Goal: Task Accomplishment & Management: Complete application form

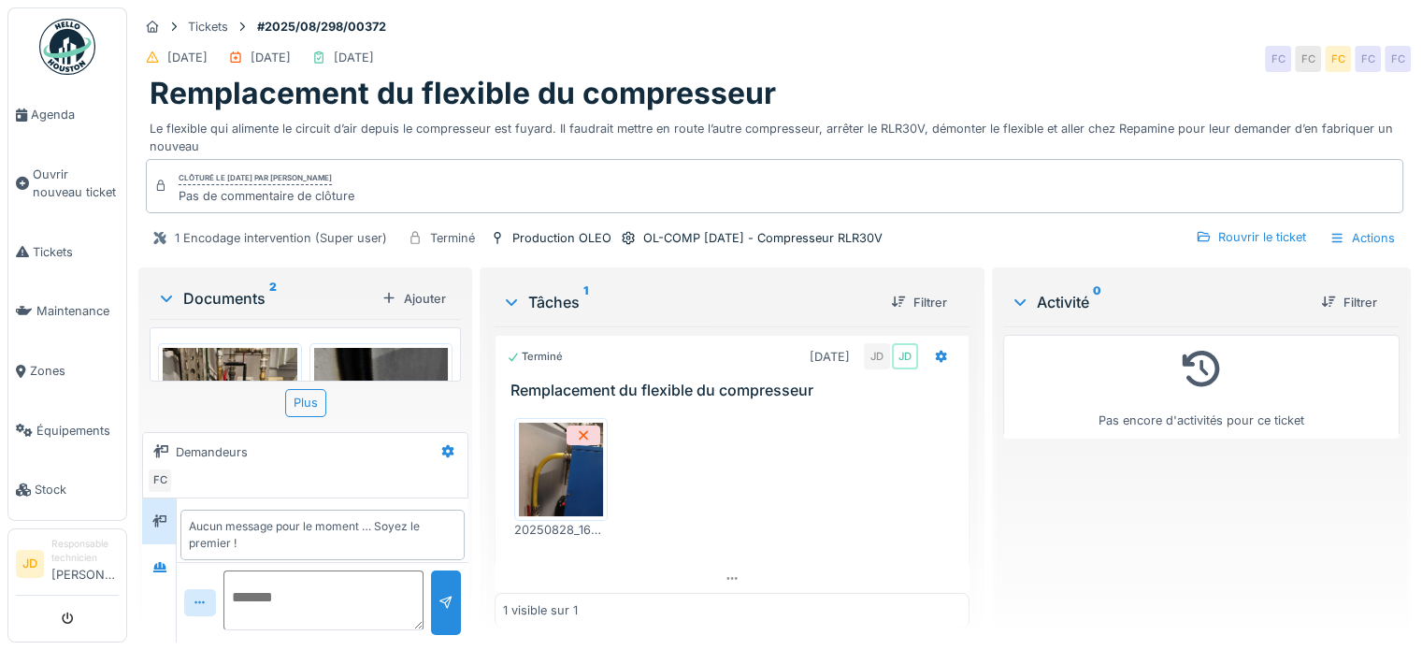
scroll to position [7, 0]
click at [73, 195] on span "Ouvrir nouveau ticket" at bounding box center [76, 184] width 86 height 36
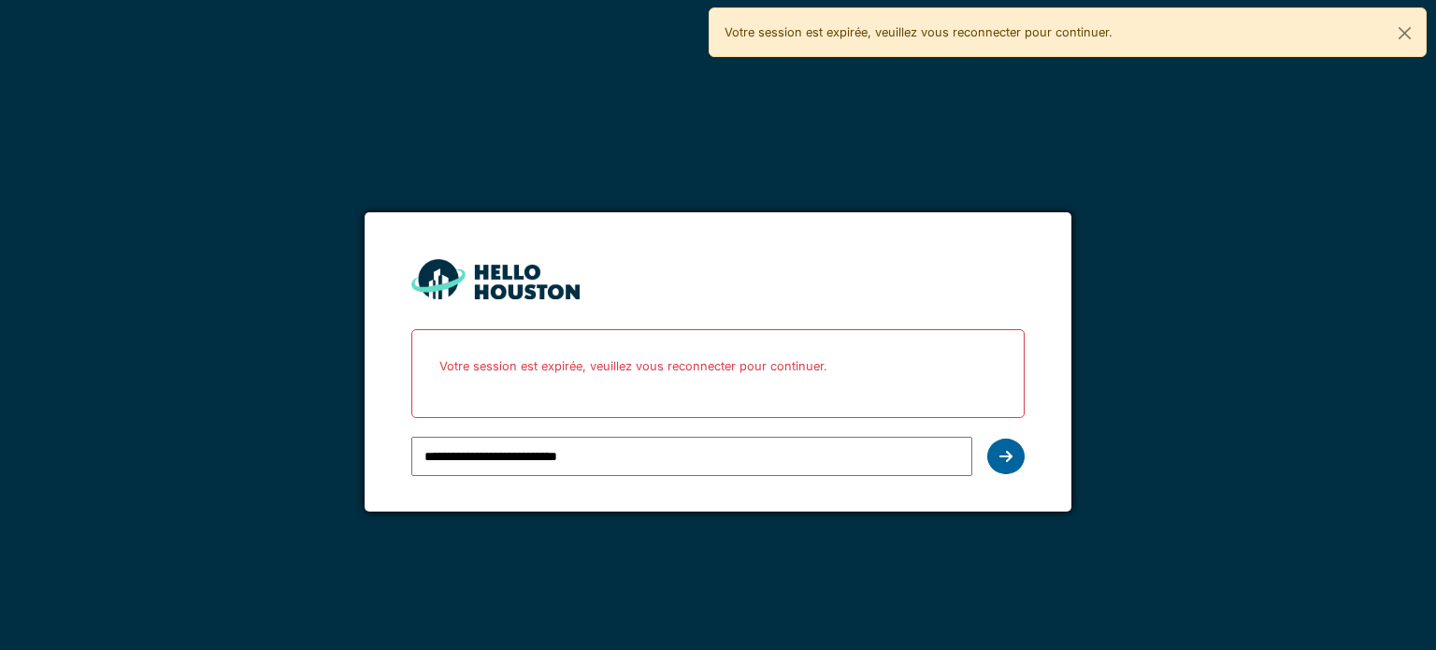
click at [1014, 459] on div at bounding box center [1005, 457] width 37 height 36
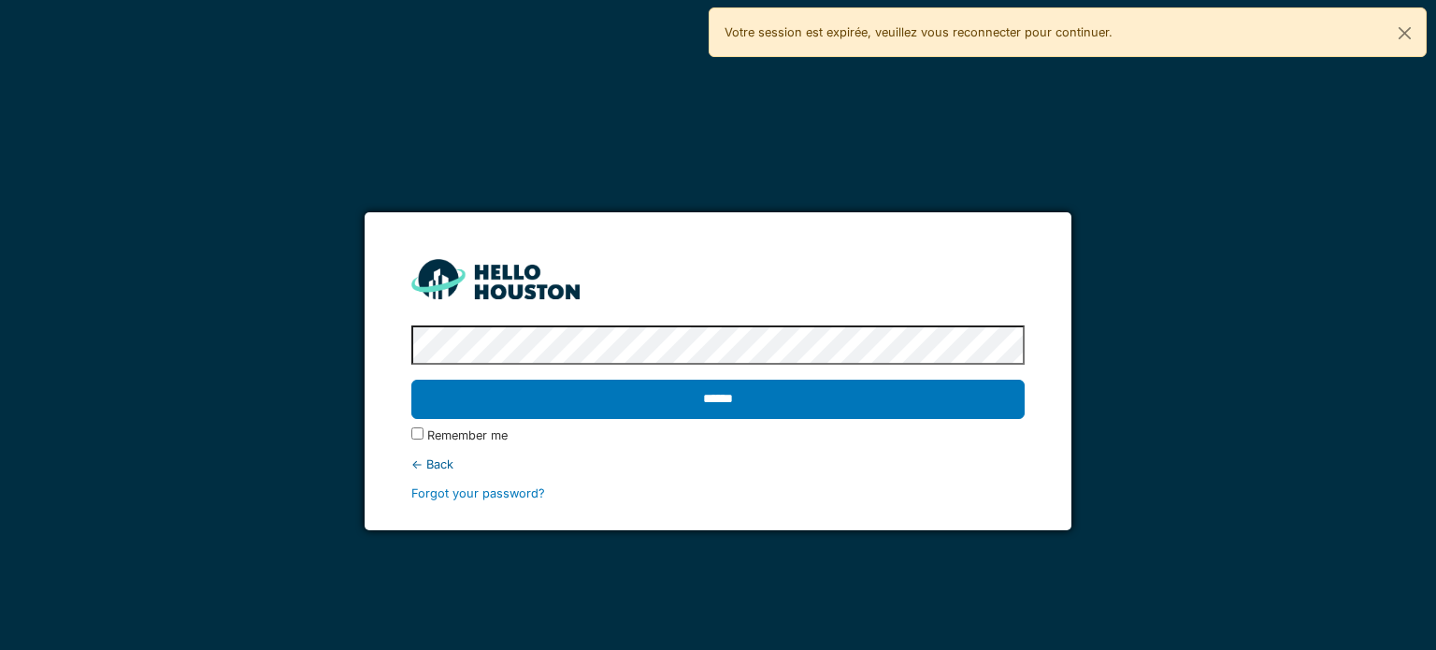
click at [885, 420] on div "******" at bounding box center [717, 399] width 612 height 54
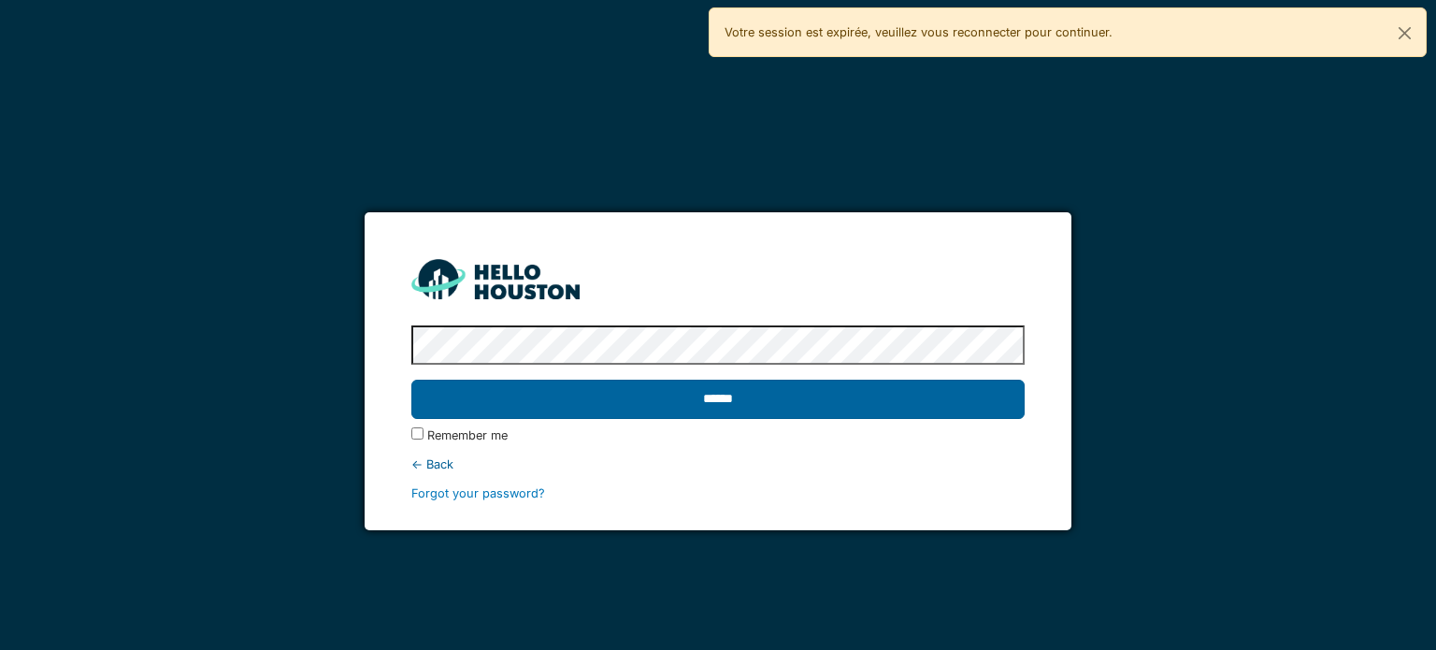
click at [889, 418] on input "******" at bounding box center [717, 399] width 612 height 39
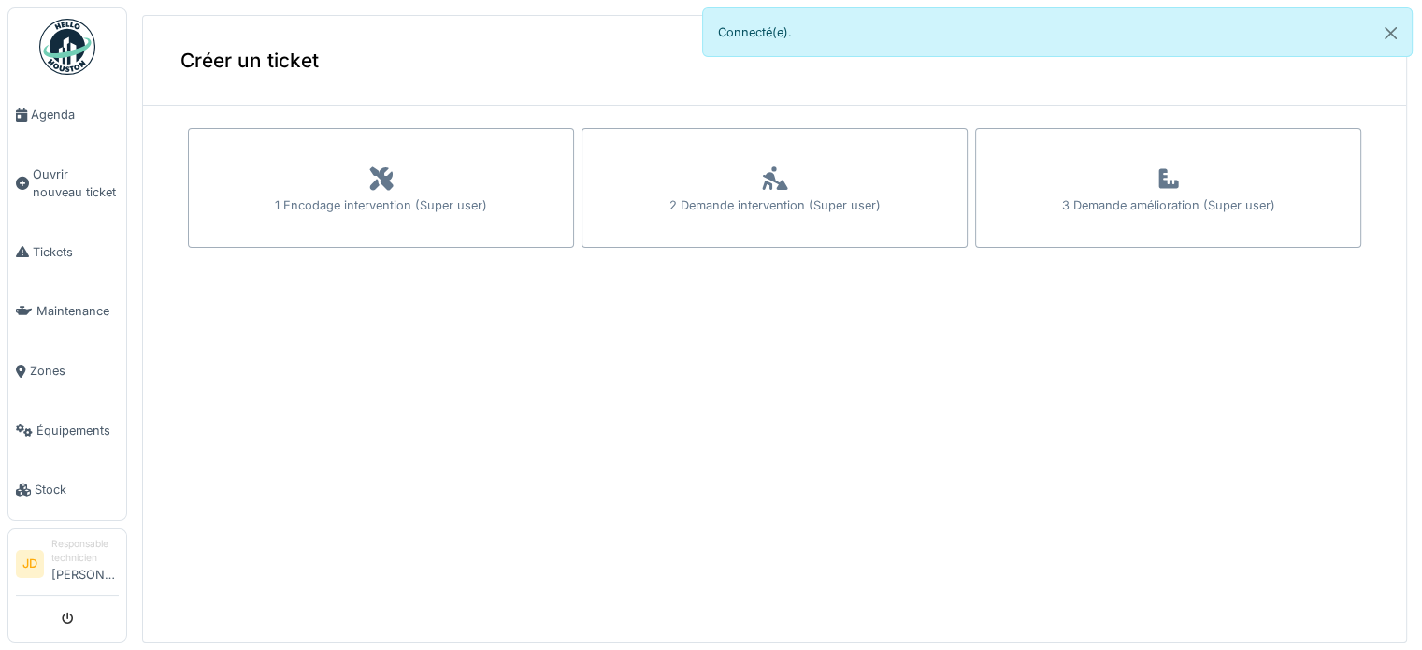
click at [440, 169] on div "1 Encodage intervention (Super user)" at bounding box center [381, 188] width 386 height 120
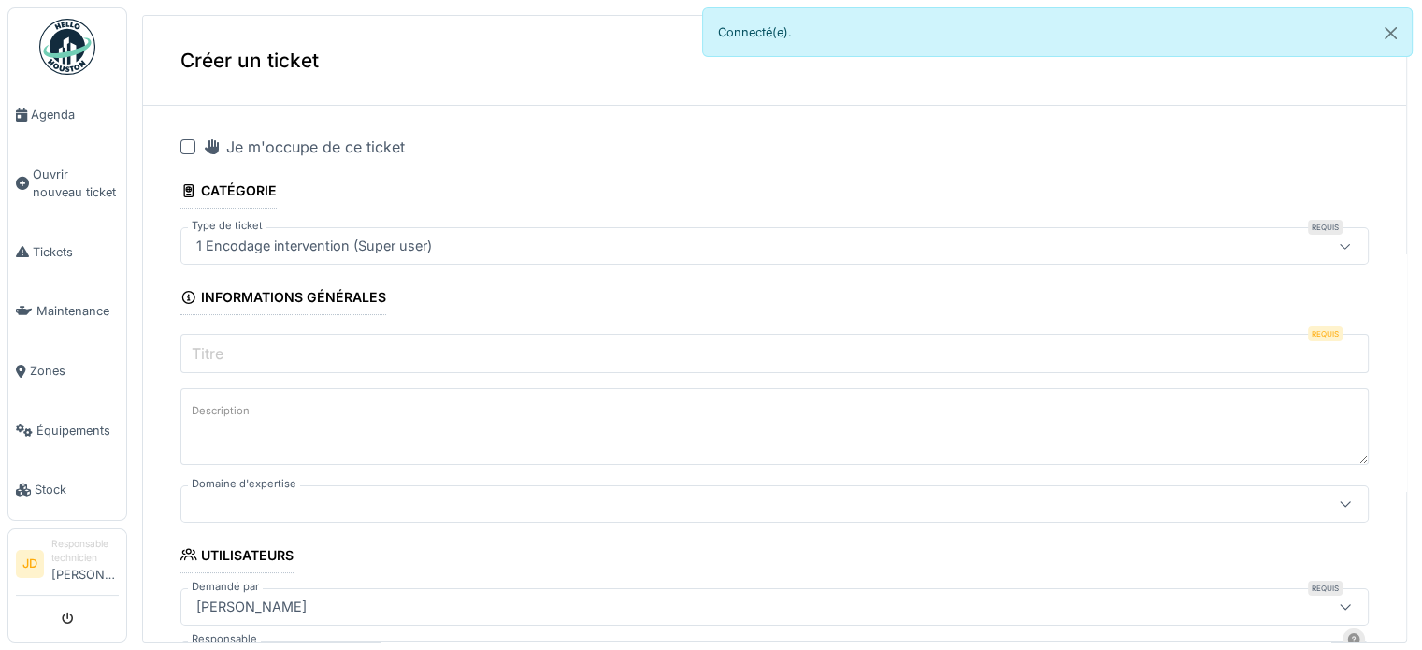
click at [273, 146] on div "Je m'occupe de ce ticket" at bounding box center [304, 147] width 202 height 22
click at [322, 353] on input "Titre" at bounding box center [774, 353] width 1188 height 39
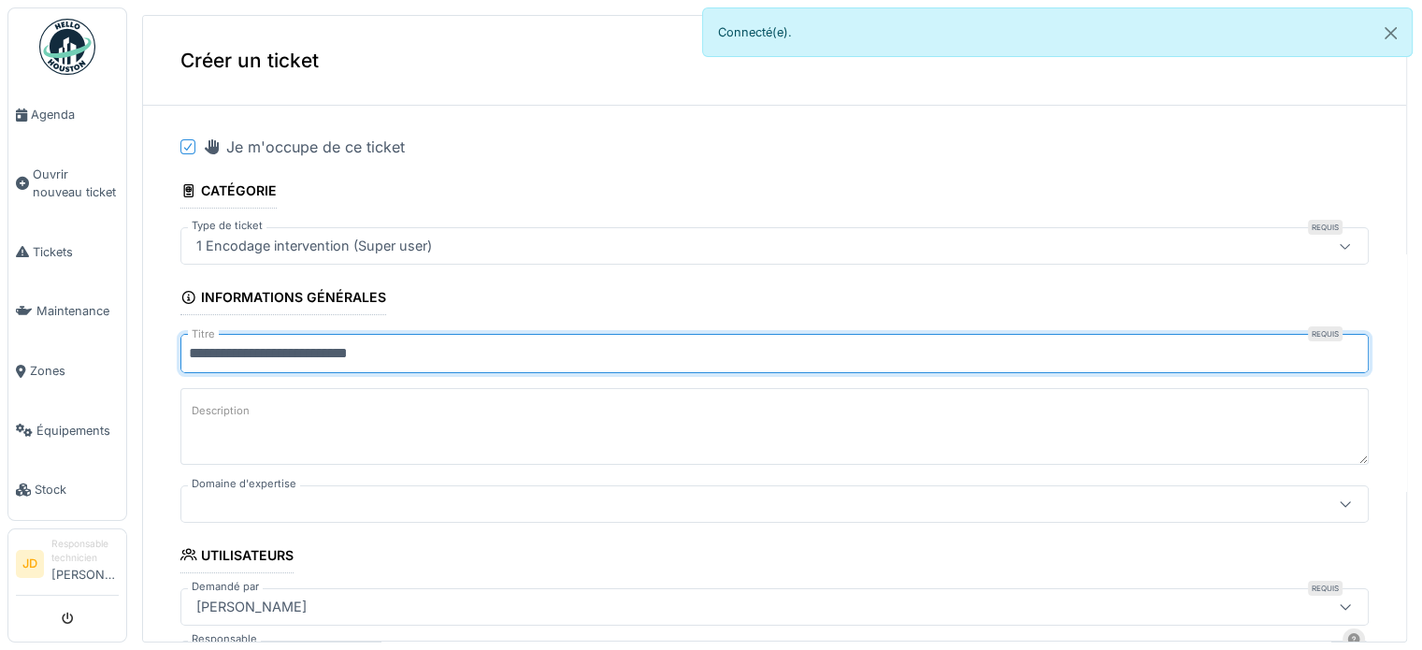
type input "**********"
click at [330, 433] on textarea "Description" at bounding box center [774, 426] width 1188 height 77
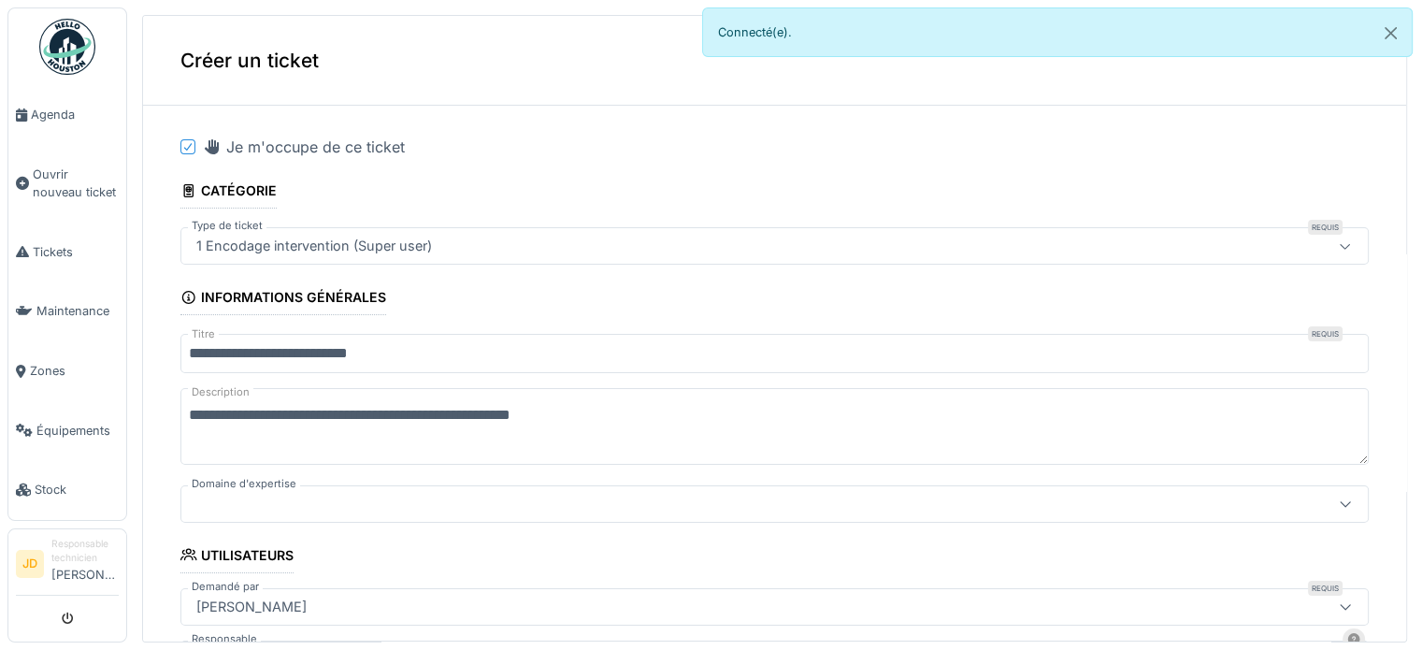
click at [712, 414] on textarea "**********" at bounding box center [774, 426] width 1188 height 77
type textarea "**********"
click at [479, 490] on div at bounding box center [774, 503] width 1188 height 37
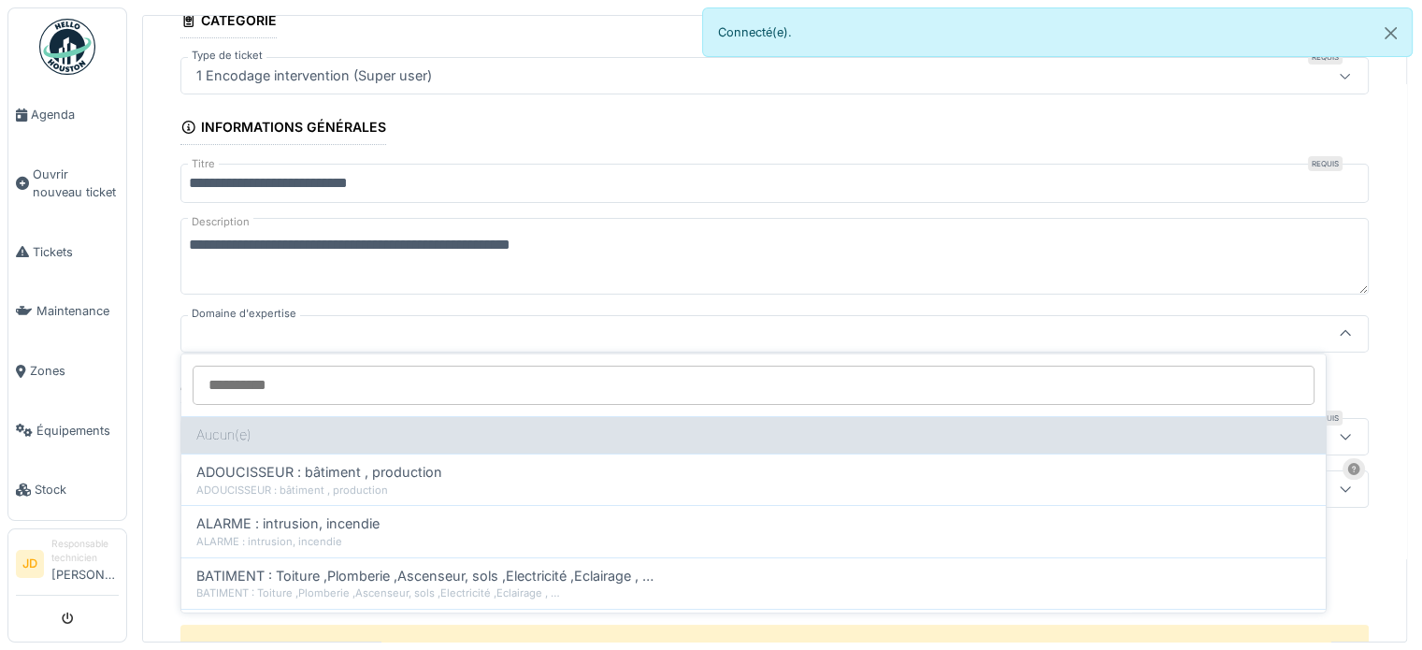
scroll to position [172, 0]
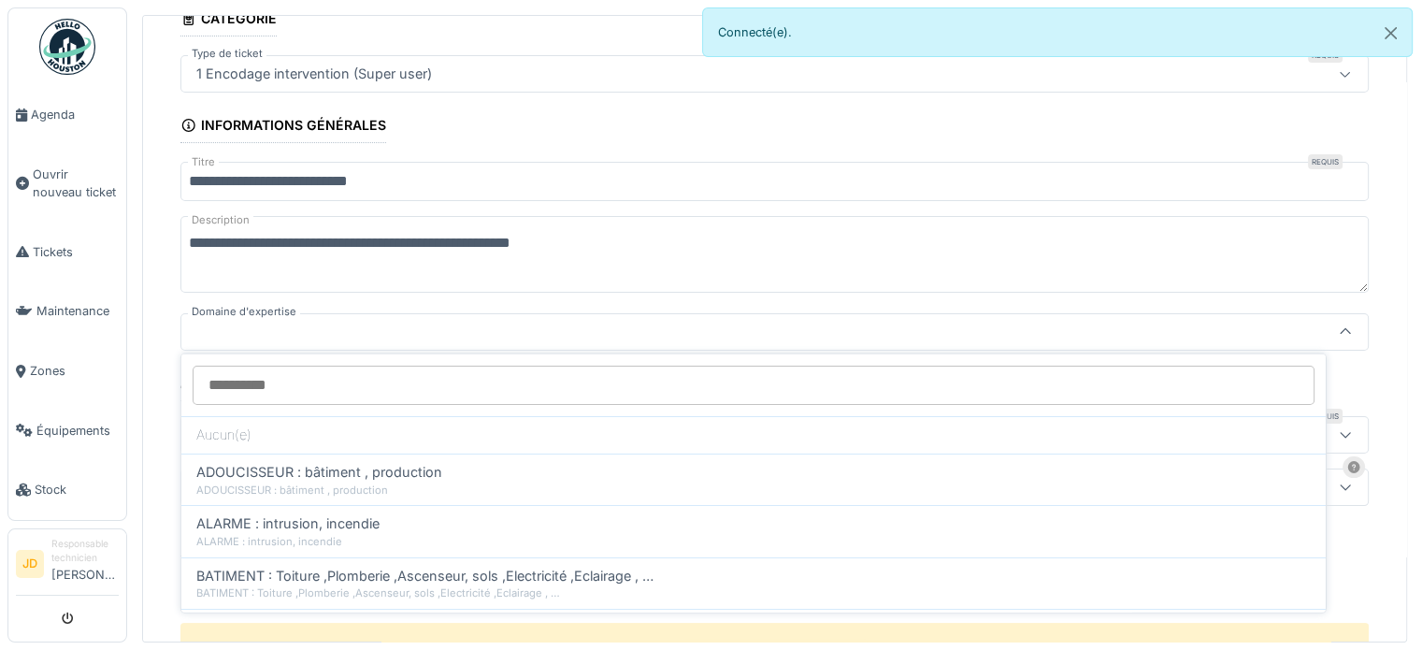
click at [445, 328] on div at bounding box center [709, 332] width 1040 height 21
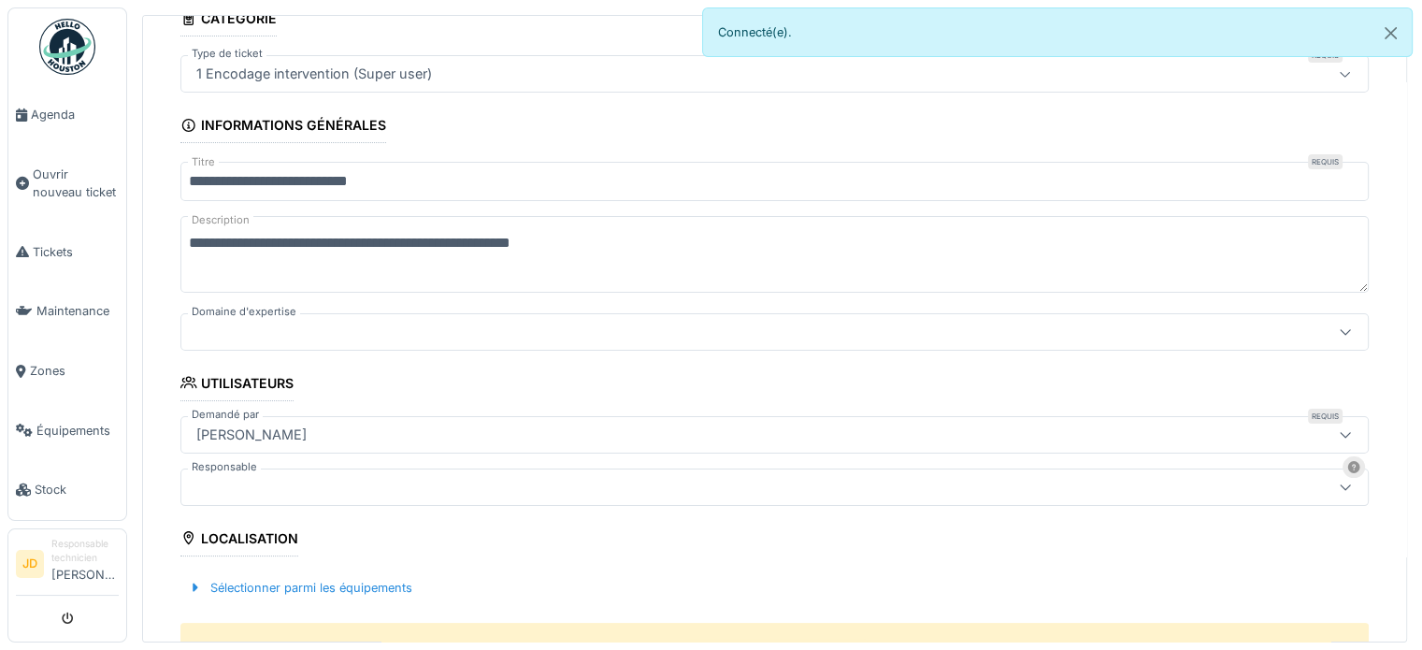
click at [1323, 319] on div at bounding box center [1345, 332] width 45 height 36
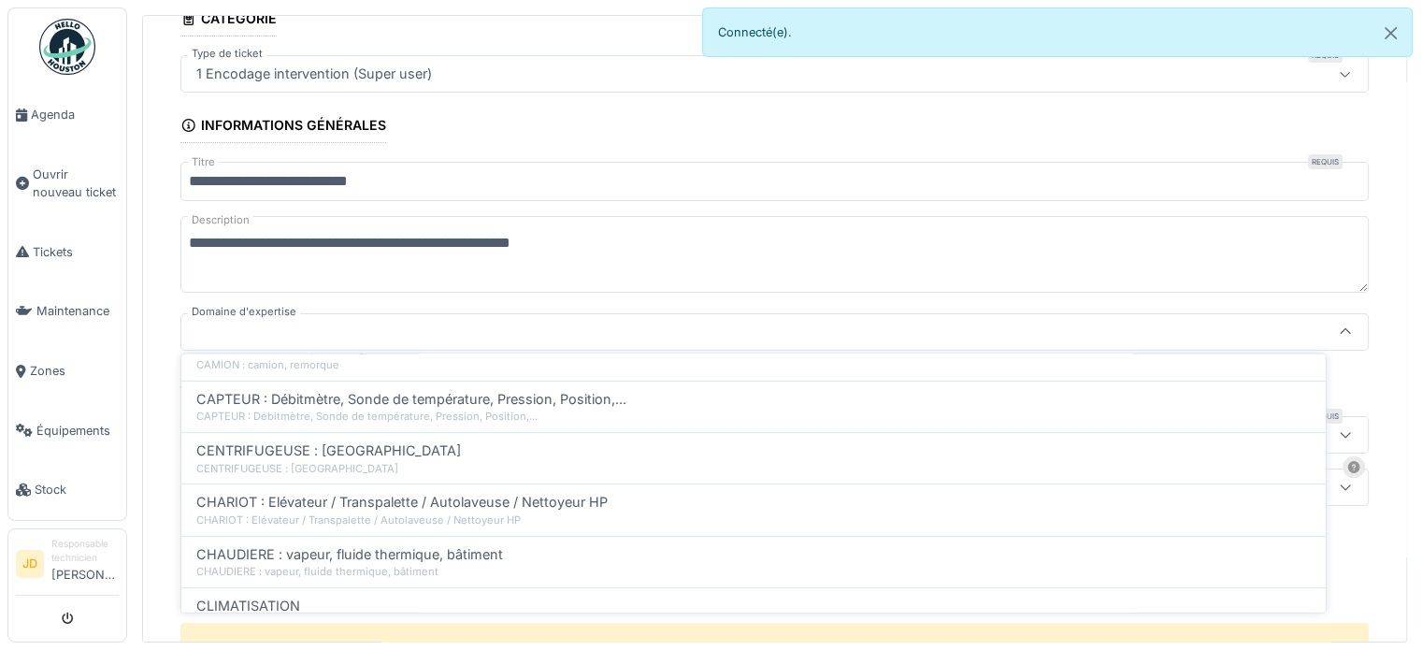
scroll to position [374, 0]
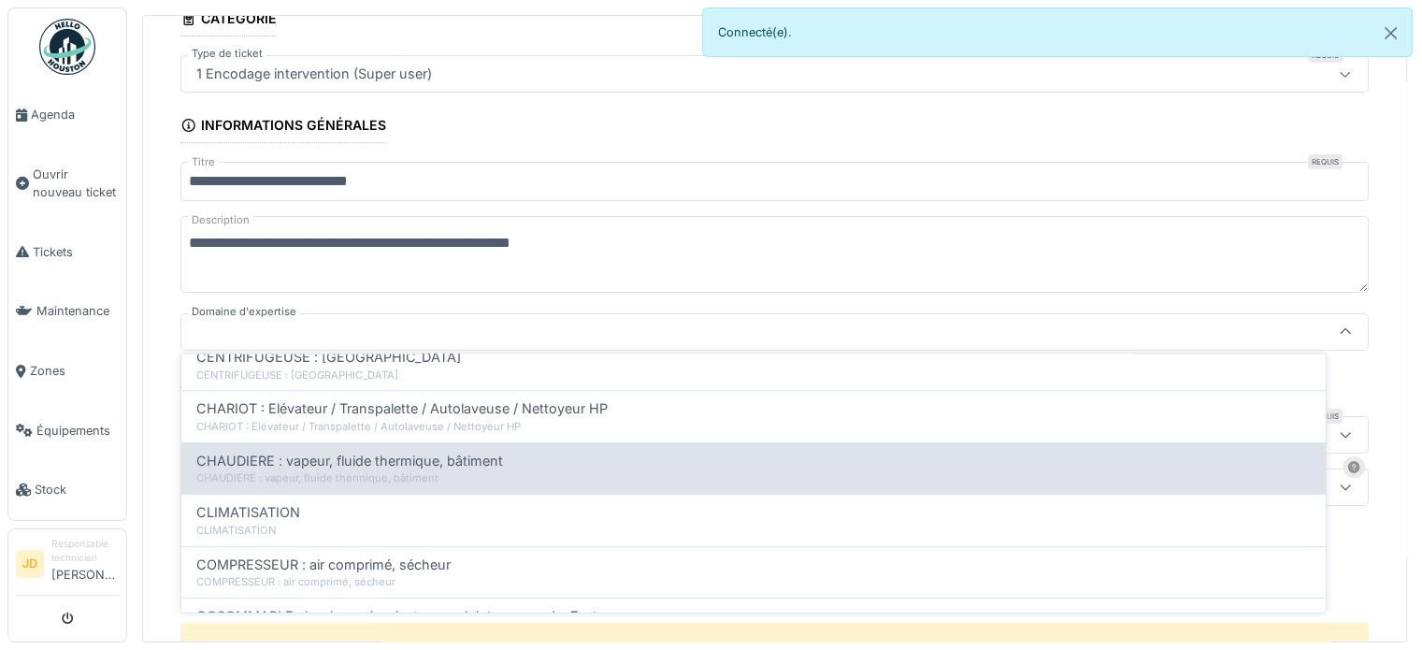
click at [548, 470] on div "CHAUDIERE : vapeur, fluide thermique, bâtiment" at bounding box center [753, 478] width 1115 height 16
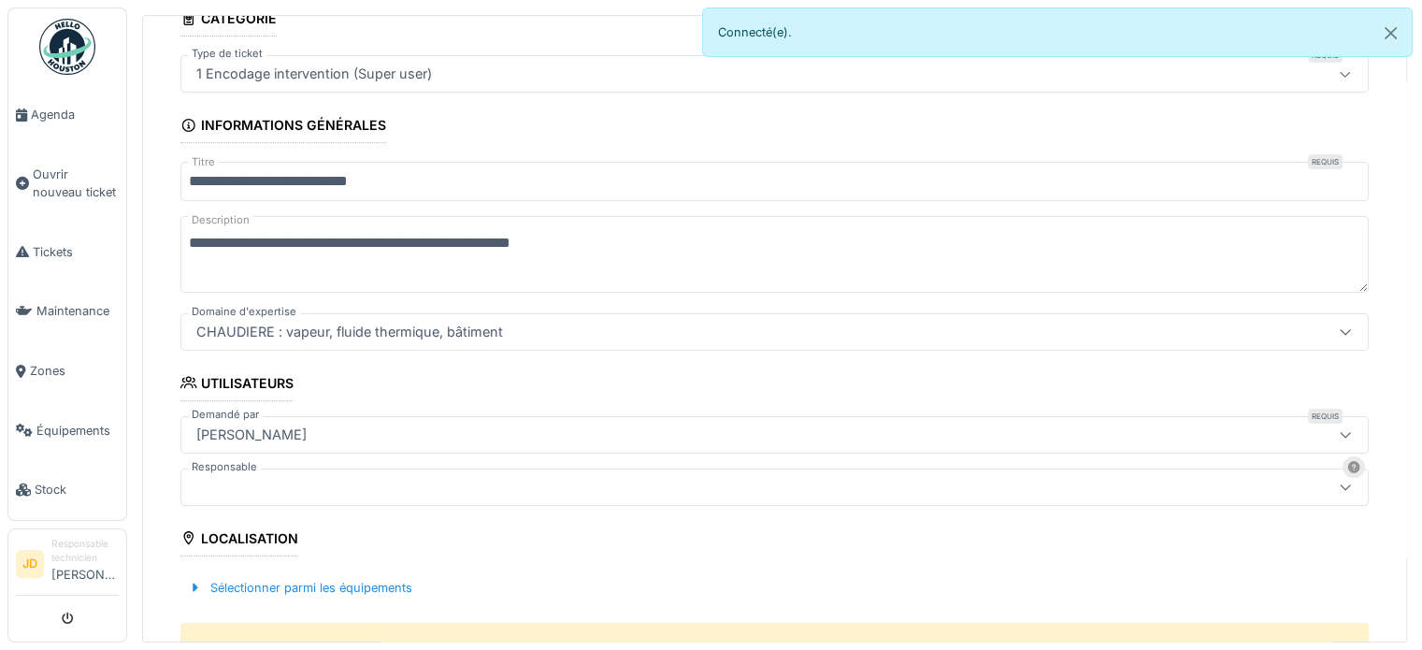
type input "****"
click at [515, 468] on div at bounding box center [774, 486] width 1188 height 37
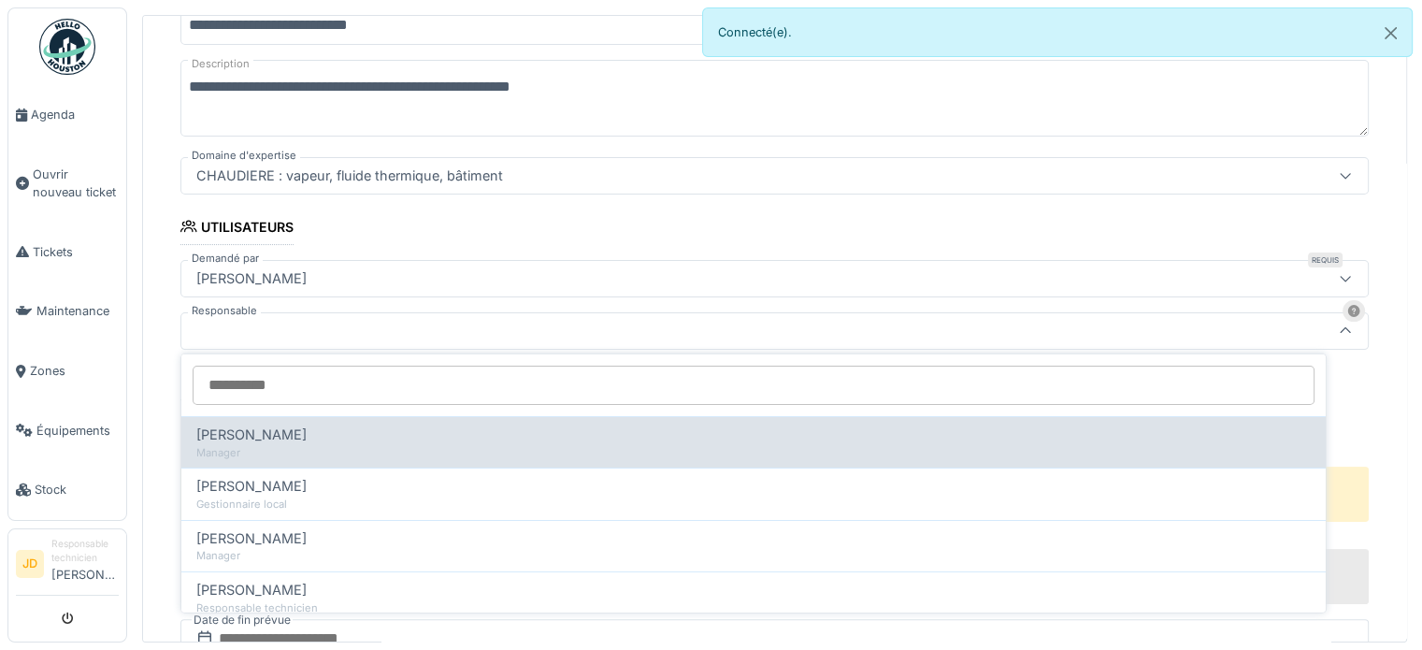
scroll to position [0, 0]
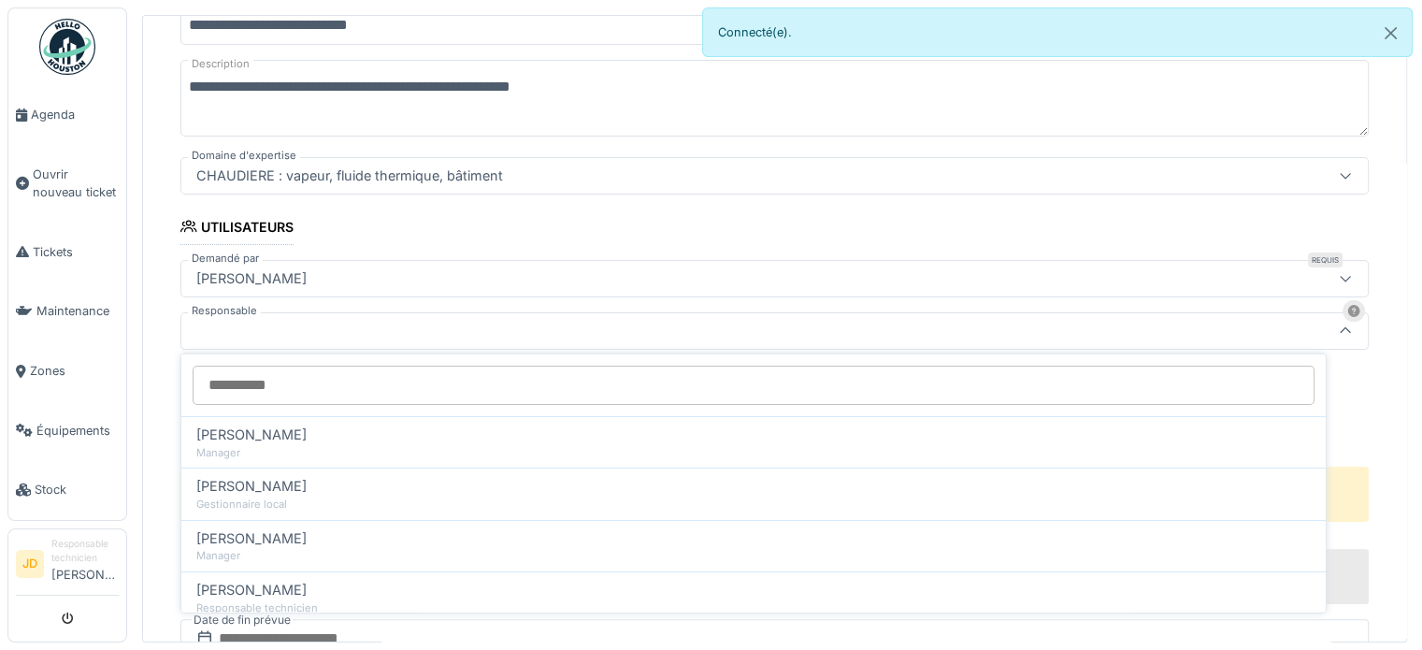
click at [531, 326] on div at bounding box center [709, 331] width 1040 height 21
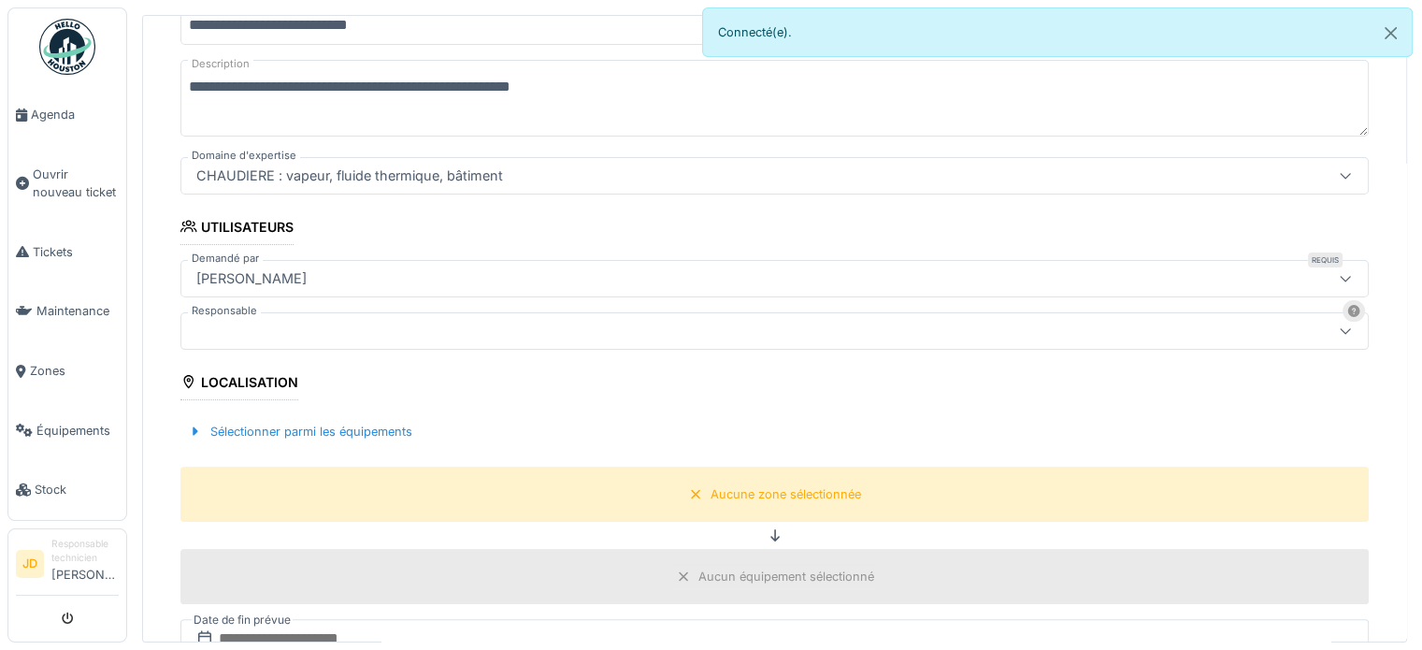
click at [325, 324] on div at bounding box center [709, 331] width 1040 height 21
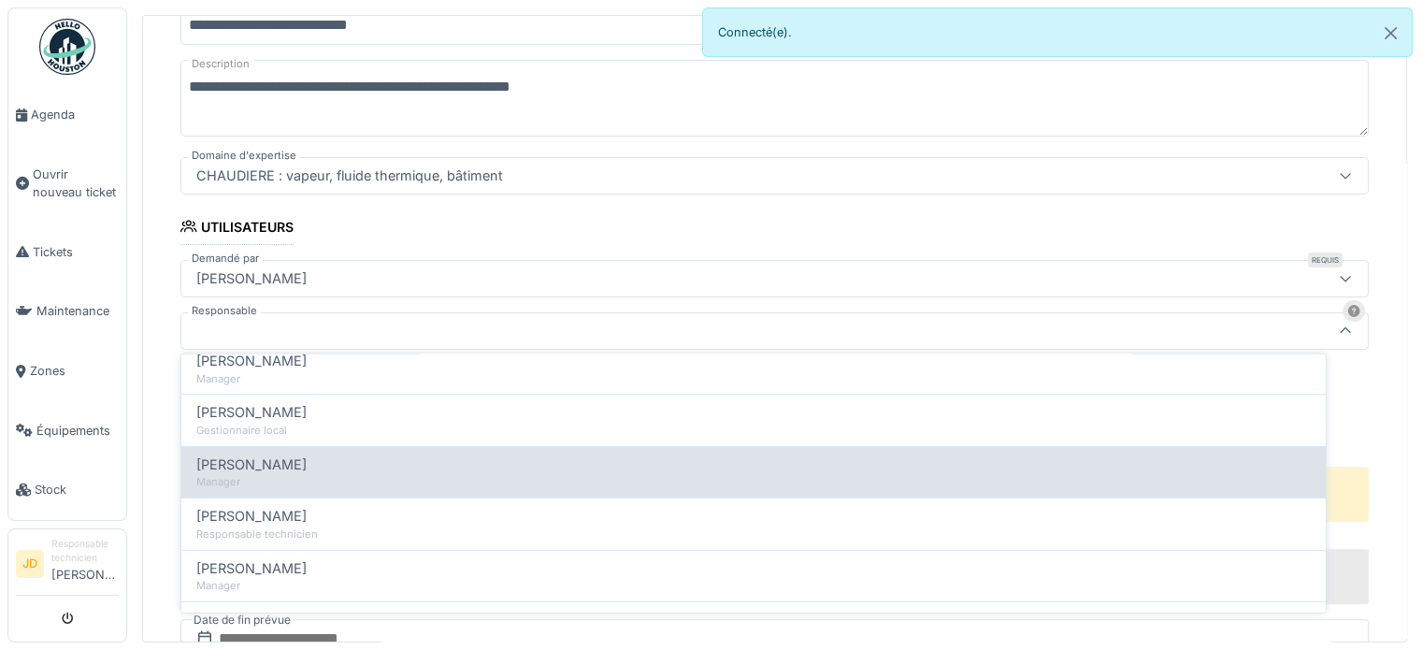
scroll to position [187, 0]
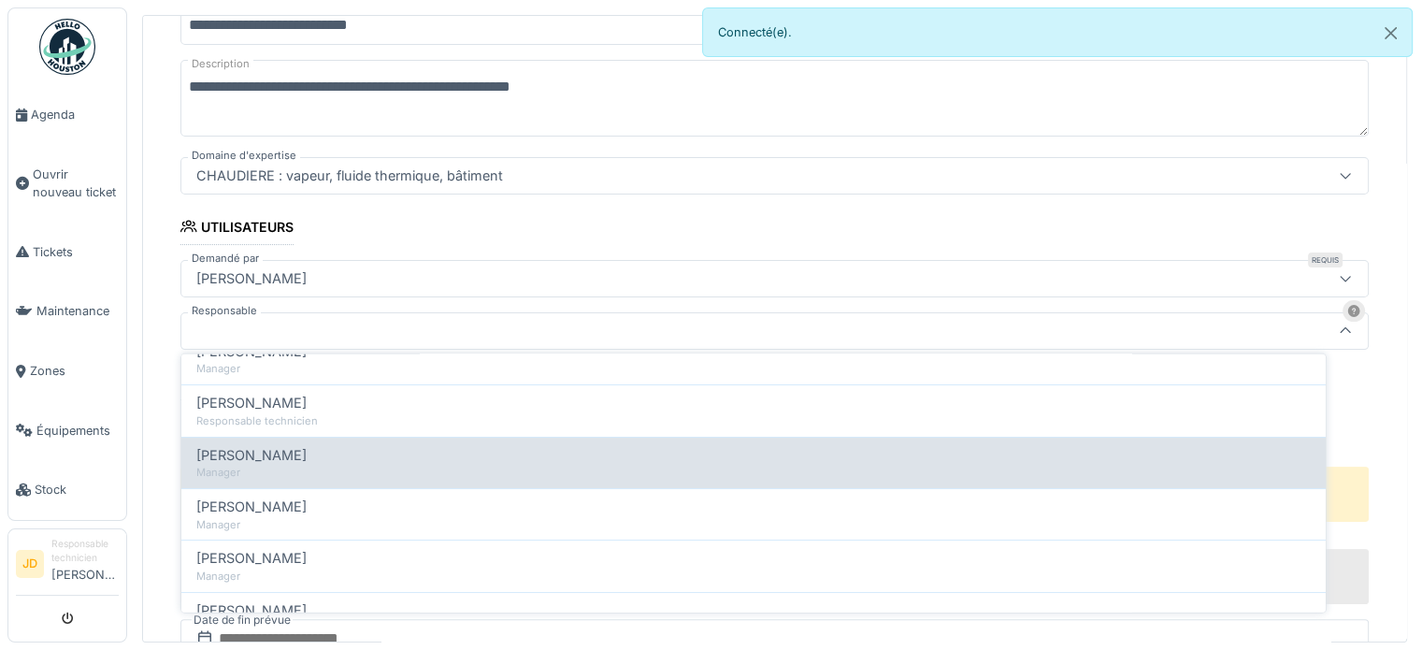
click at [328, 465] on div "Manager" at bounding box center [753, 473] width 1115 height 16
type input "****"
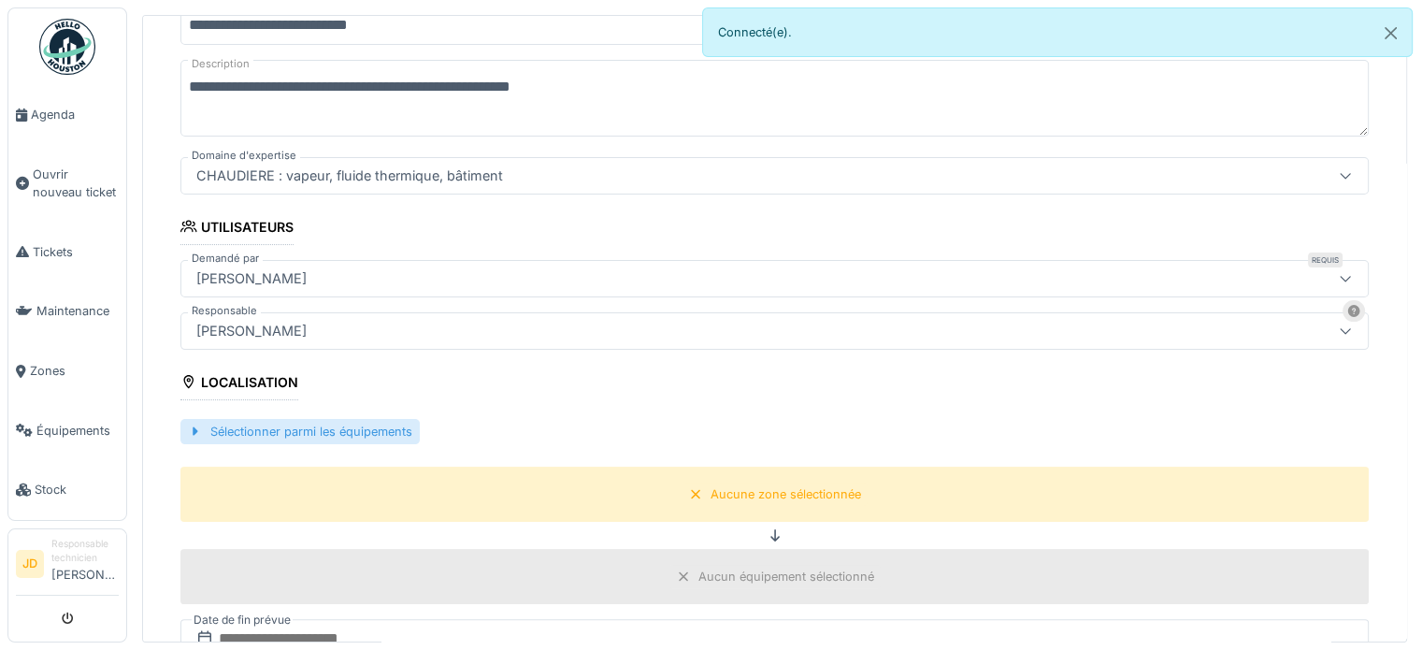
click at [322, 425] on div "Sélectionner parmi les équipements" at bounding box center [299, 431] width 239 height 25
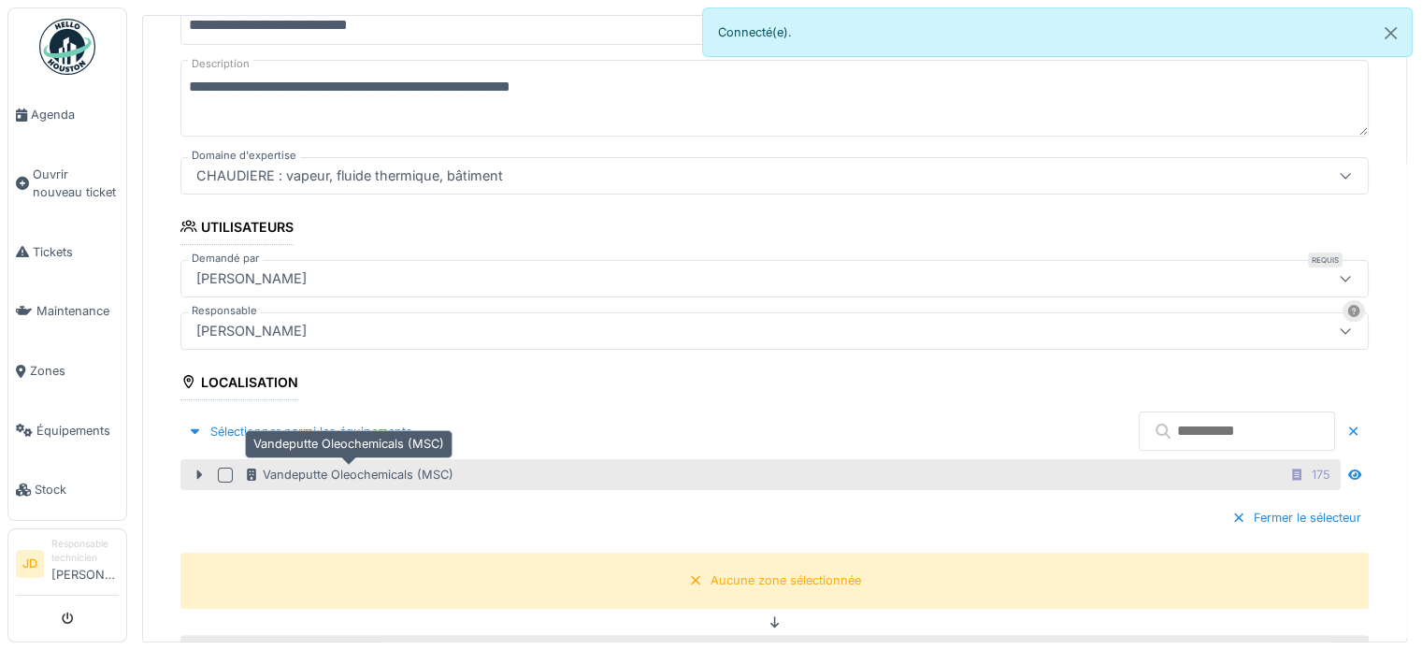
click at [393, 472] on div "Vandeputte Oleochemicals (MSC)" at bounding box center [348, 475] width 209 height 18
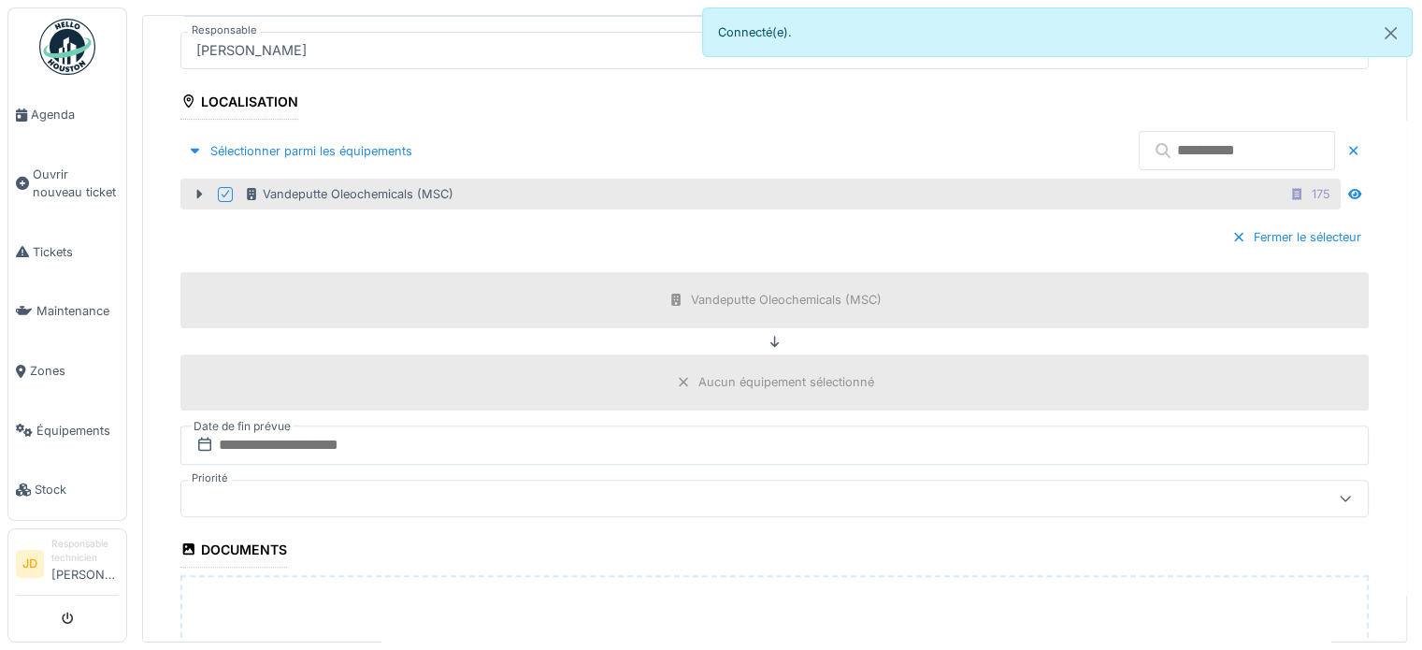
scroll to position [702, 0]
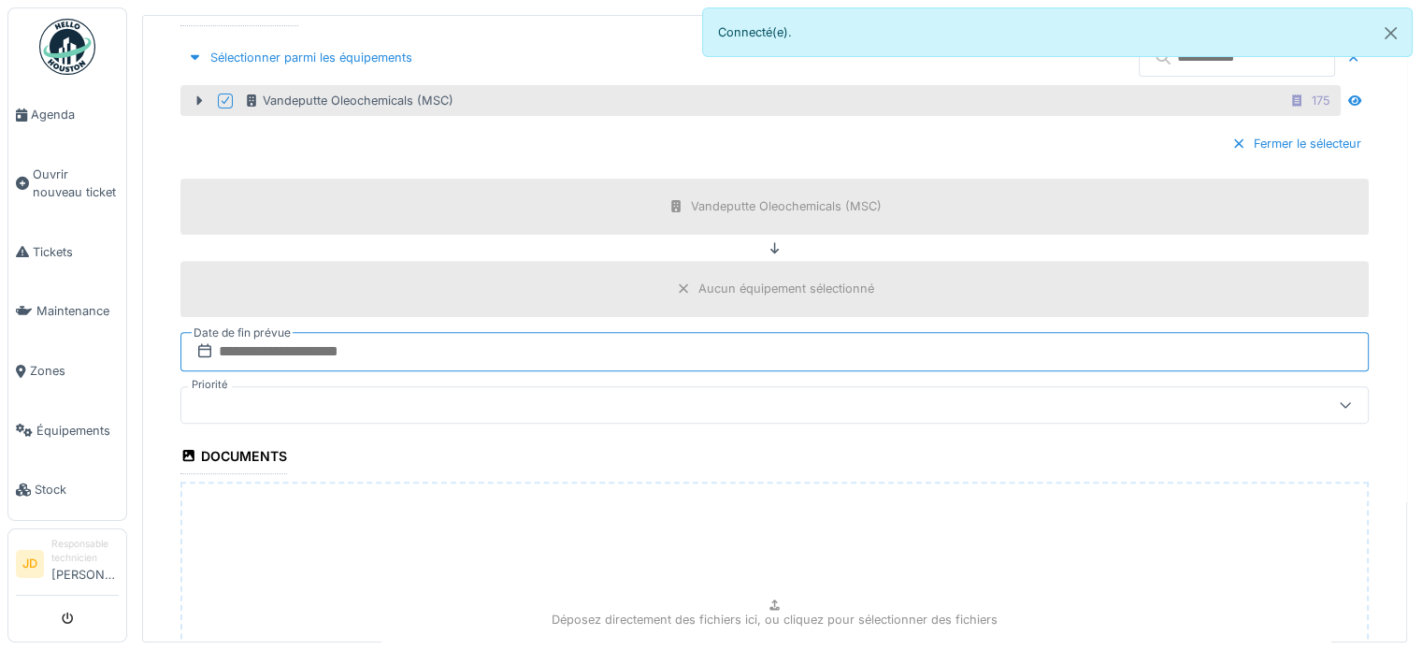
click at [371, 345] on input "text" at bounding box center [774, 351] width 1188 height 39
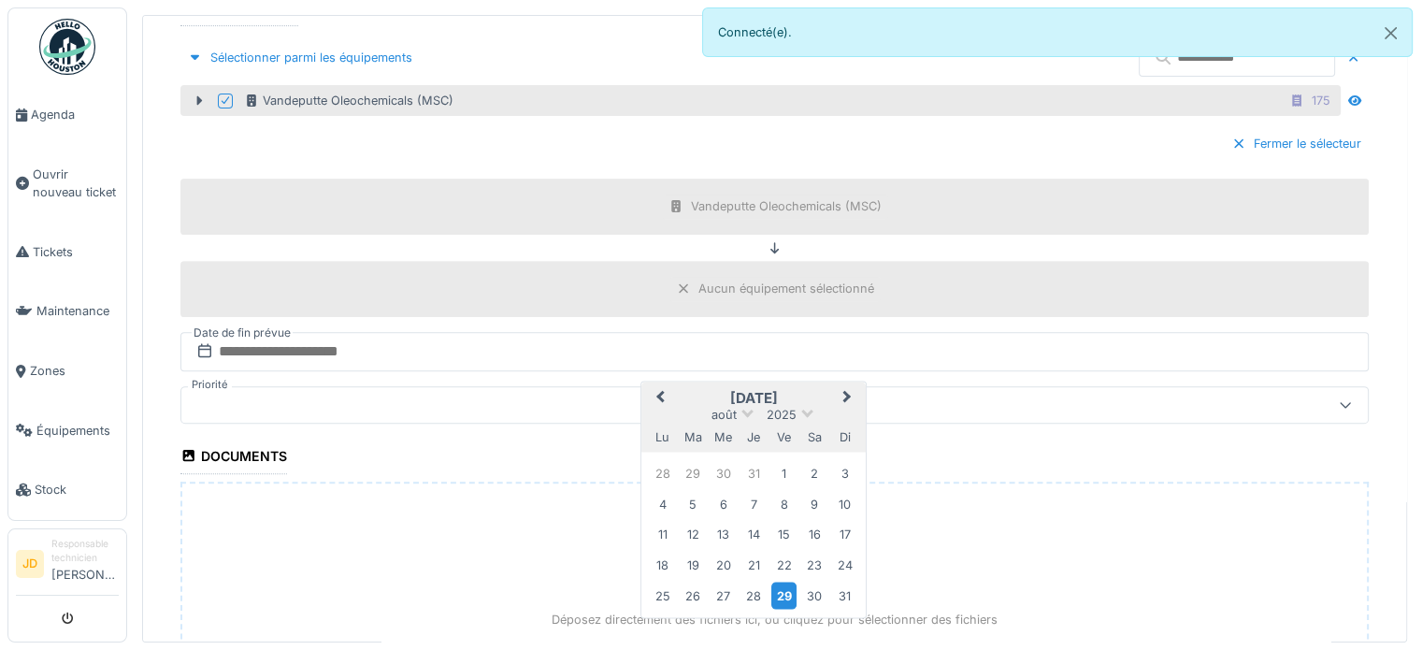
click at [781, 597] on div "29" at bounding box center [783, 596] width 25 height 27
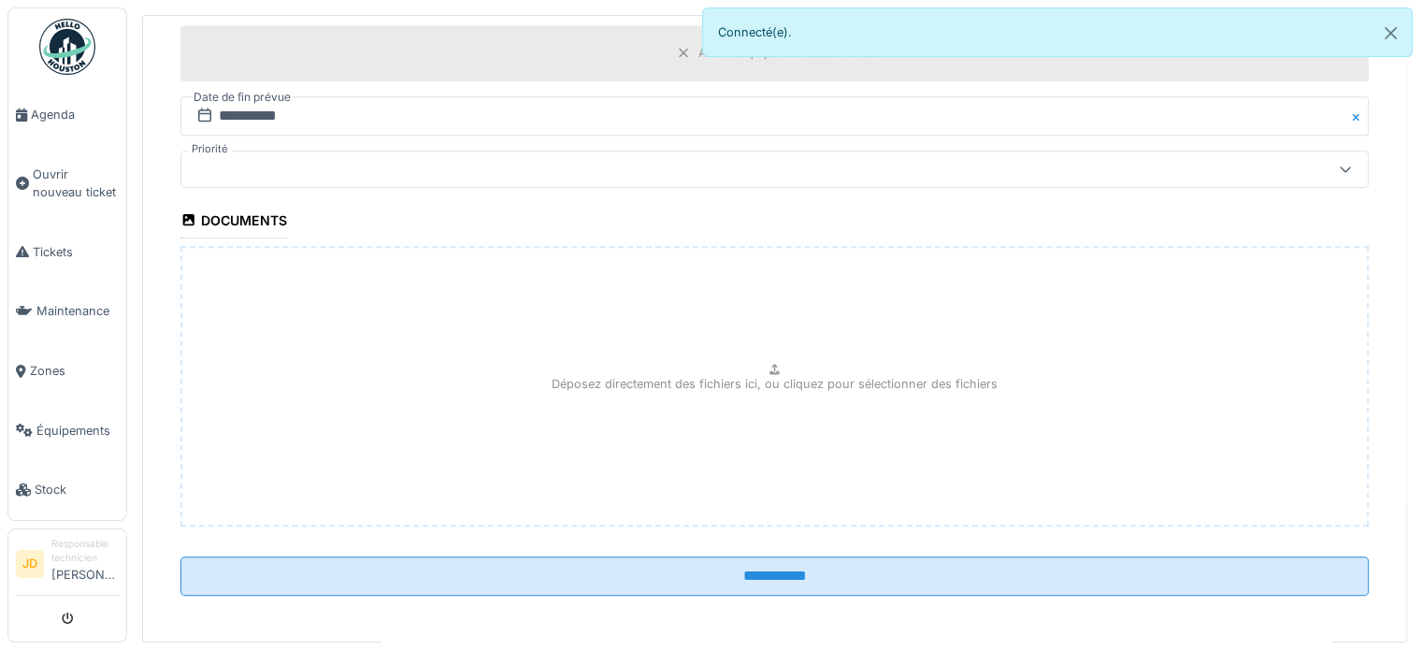
scroll to position [939, 0]
click at [770, 363] on icon at bounding box center [775, 368] width 10 height 11
type input "**********"
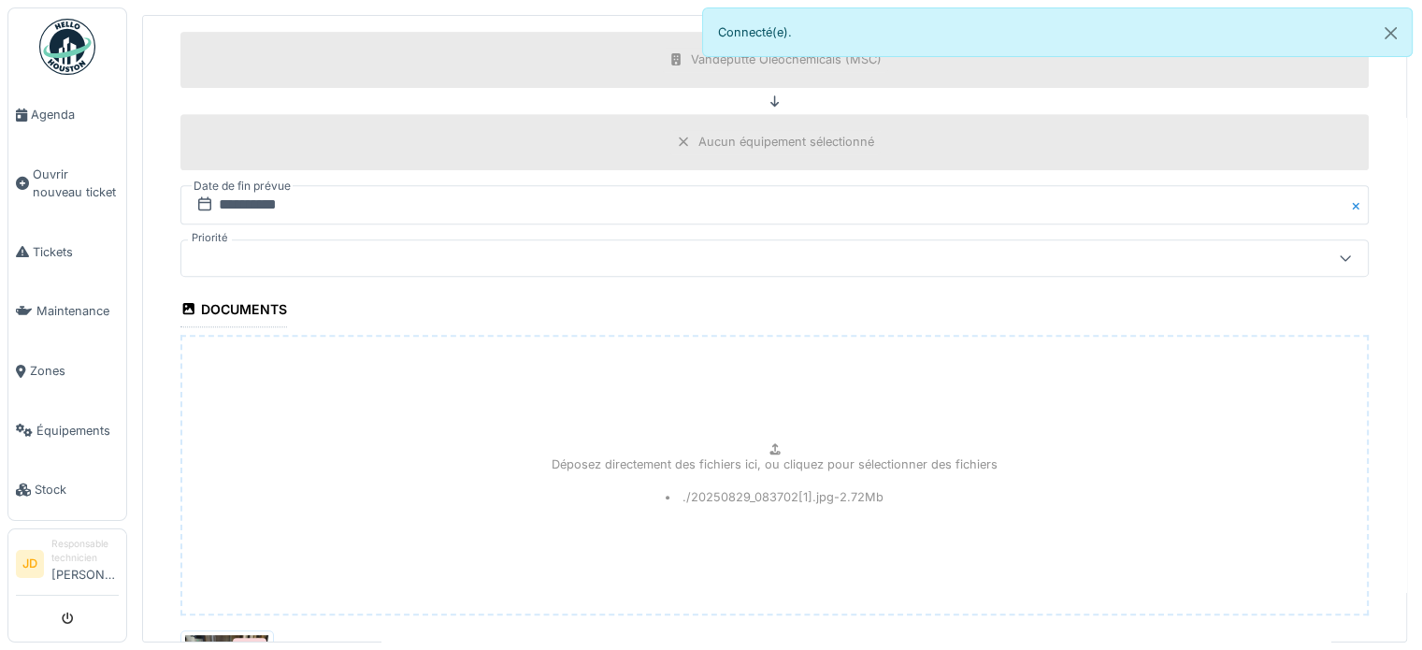
scroll to position [1073, 0]
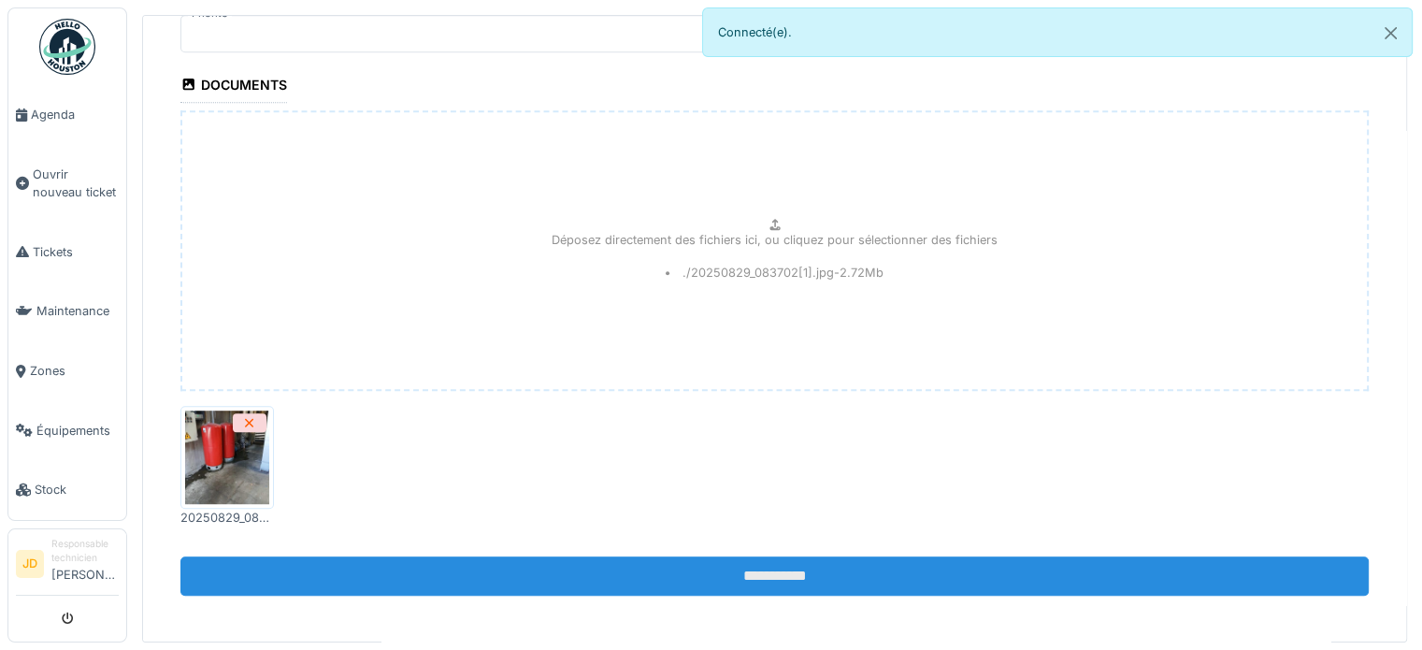
click at [724, 558] on input "**********" at bounding box center [774, 575] width 1188 height 39
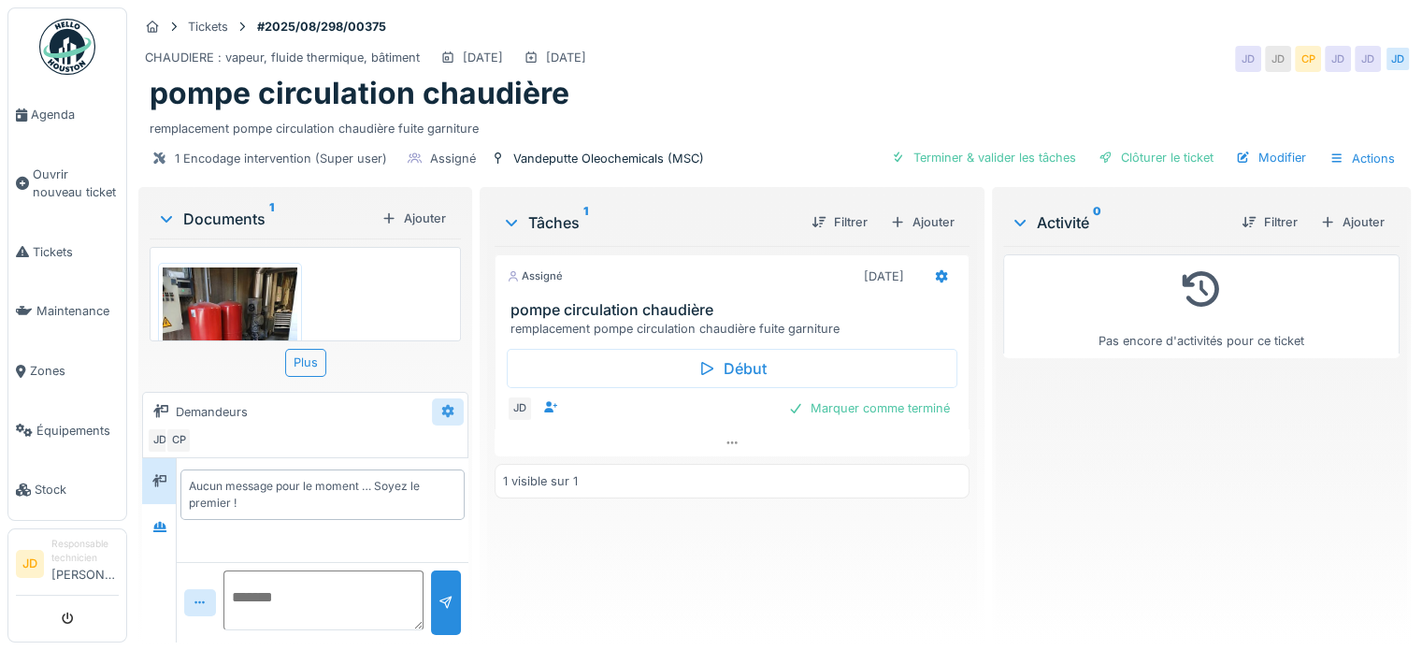
scroll to position [14, 0]
click at [887, 400] on div "Marquer comme terminé" at bounding box center [869, 408] width 177 height 25
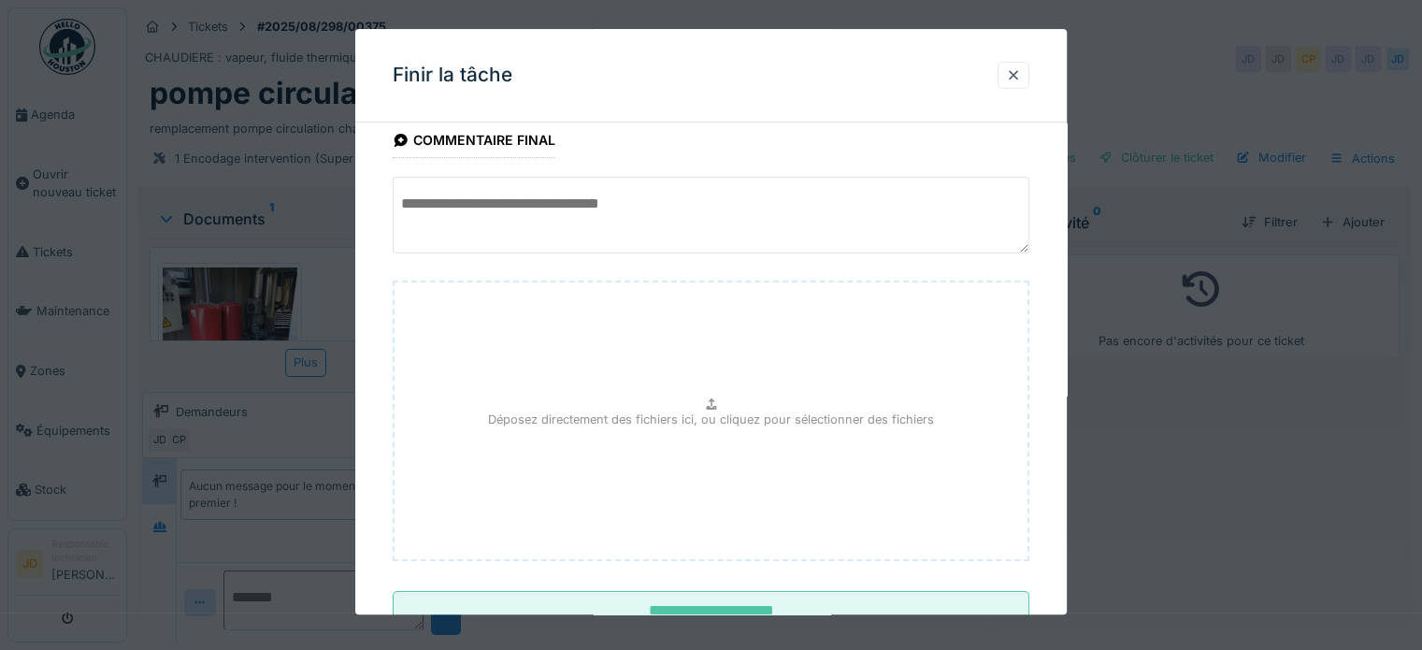
scroll to position [176, 0]
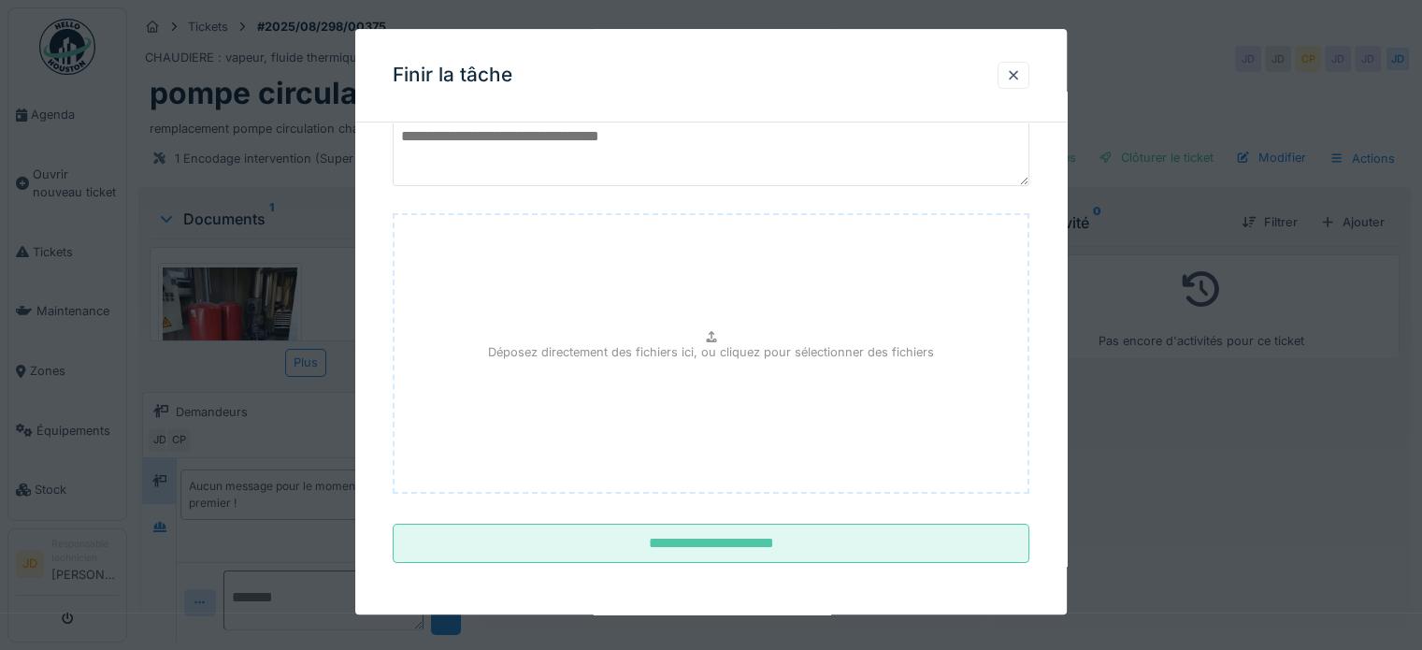
click at [707, 351] on p "Déposez directement des fichiers ici, ou cliquez pour sélectionner des fichiers" at bounding box center [711, 352] width 446 height 18
type input "**********"
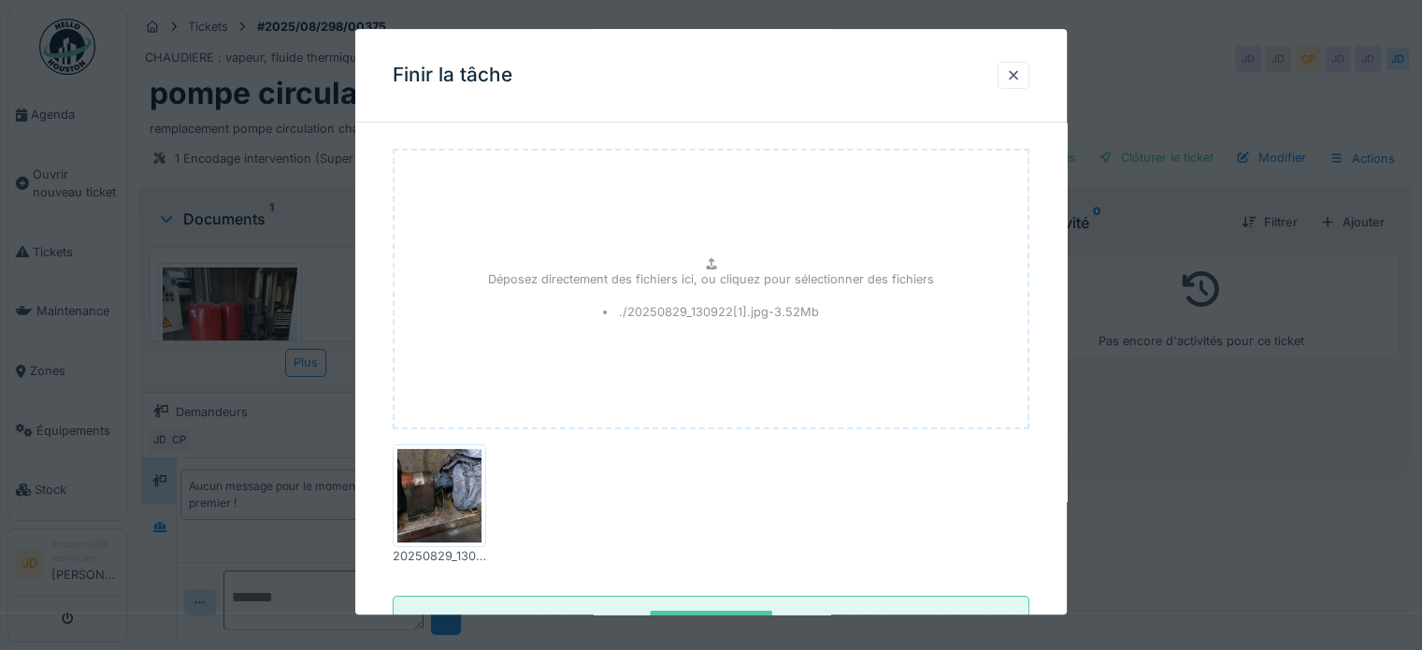
scroll to position [310, 0]
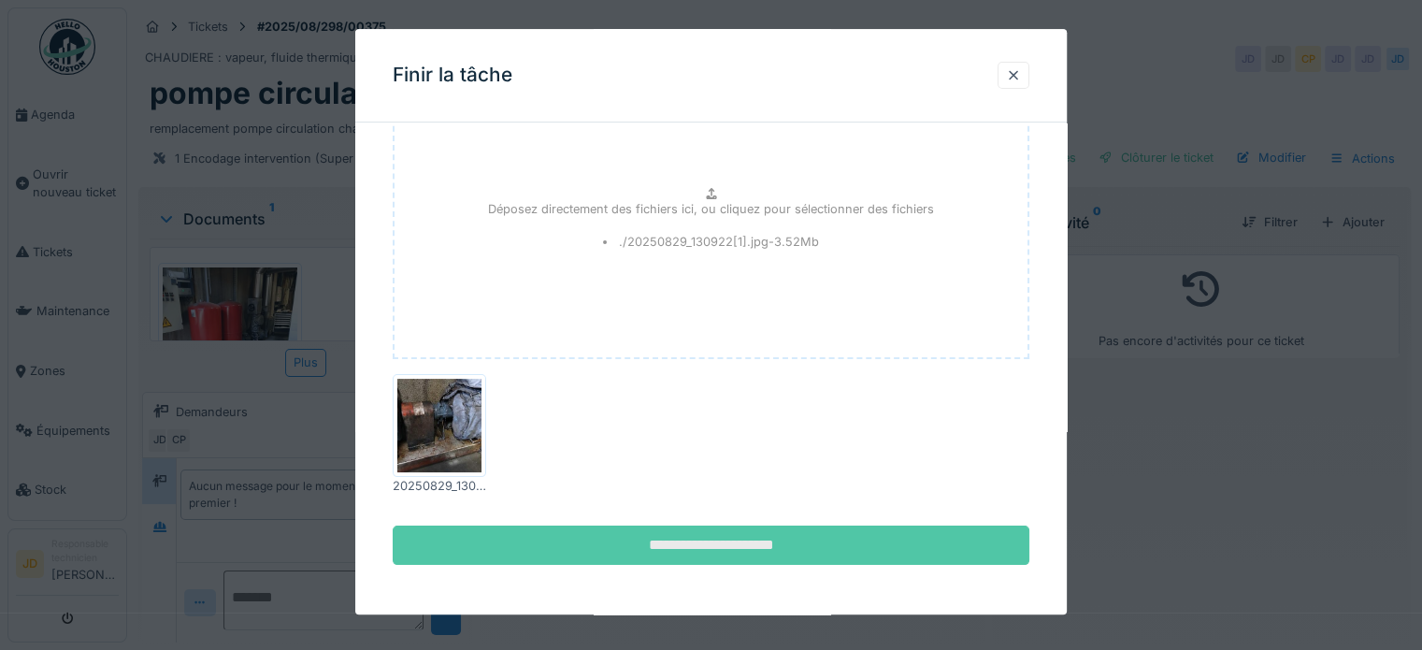
click at [698, 542] on input "**********" at bounding box center [711, 544] width 637 height 39
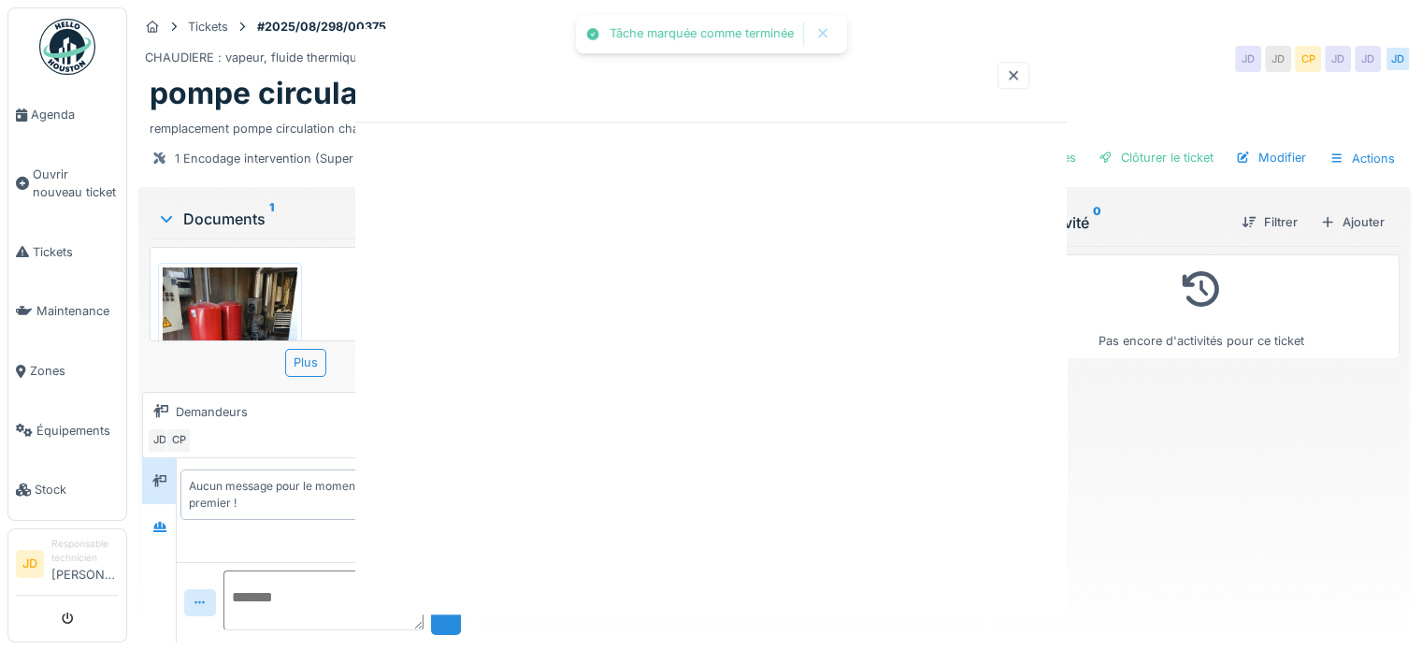
scroll to position [0, 0]
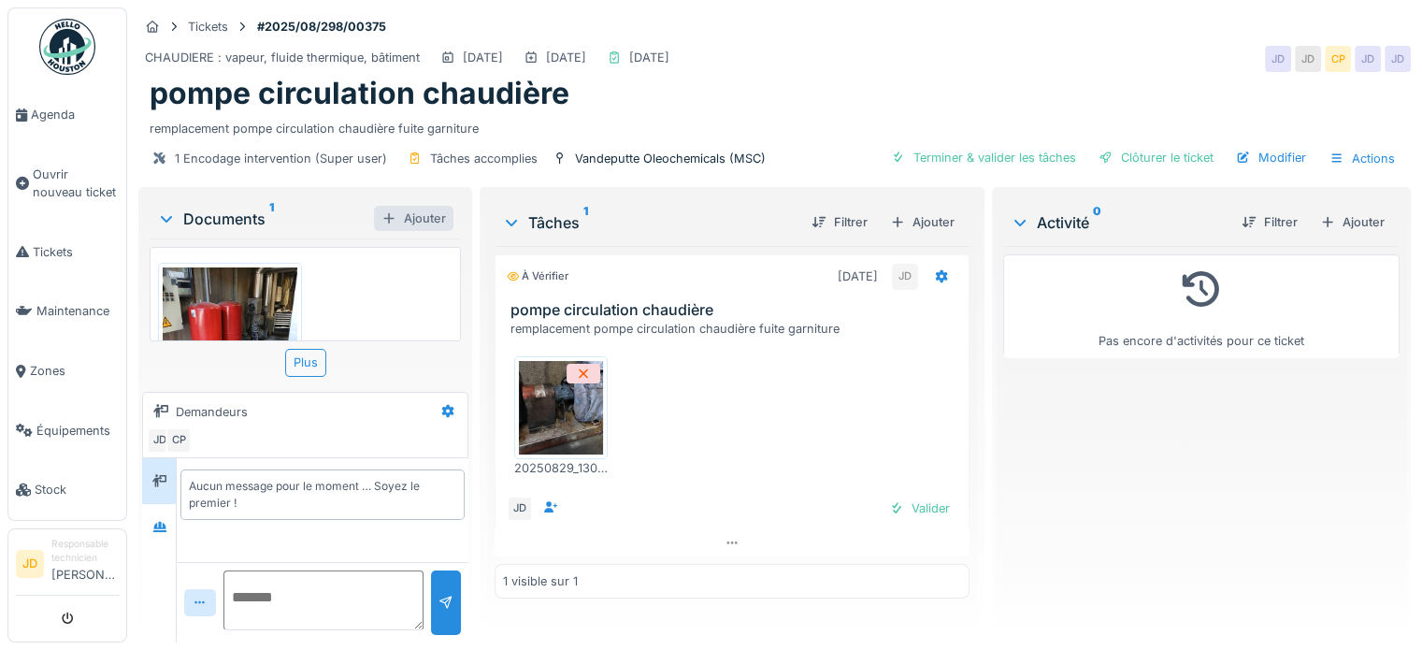
click at [412, 208] on div "Ajouter" at bounding box center [413, 218] width 79 height 25
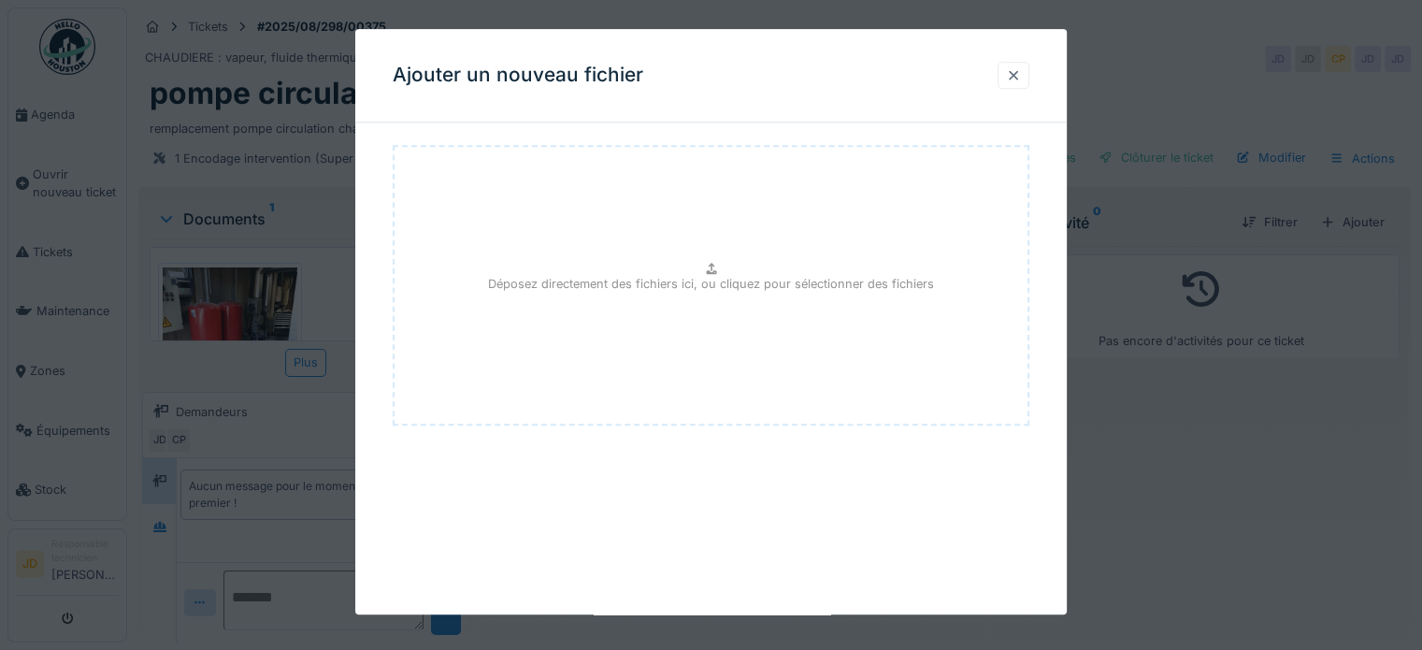
click at [1021, 69] on div at bounding box center [1013, 75] width 15 height 18
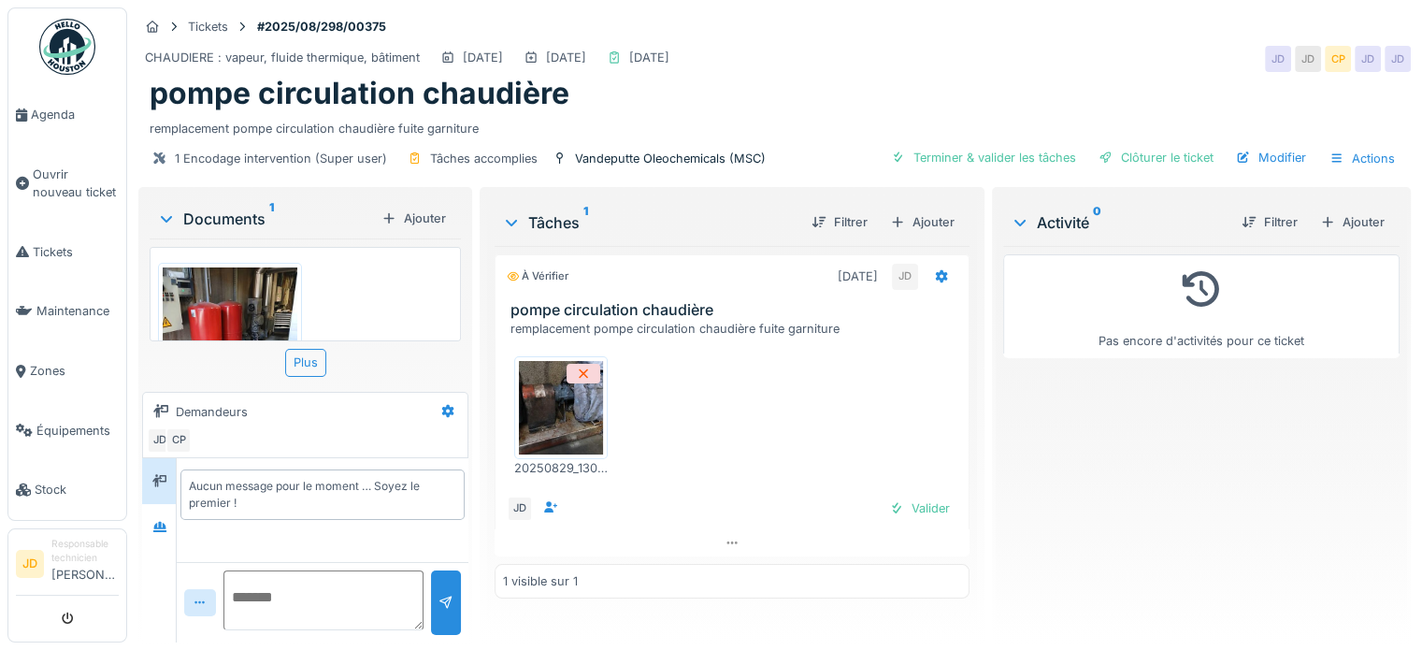
scroll to position [14, 0]
click at [939, 529] on div at bounding box center [732, 542] width 475 height 27
click at [901, 534] on div "Valider" at bounding box center [920, 542] width 76 height 25
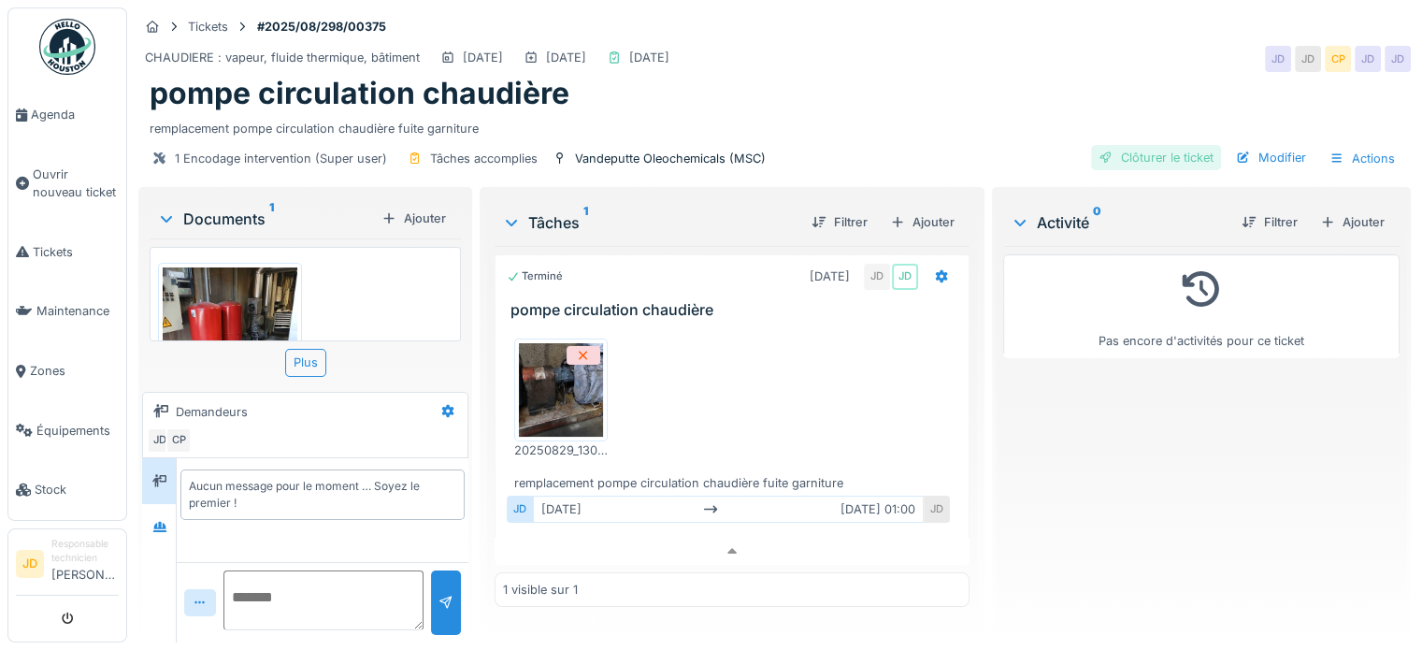
click at [1138, 146] on div "Clôturer le ticket" at bounding box center [1156, 157] width 130 height 25
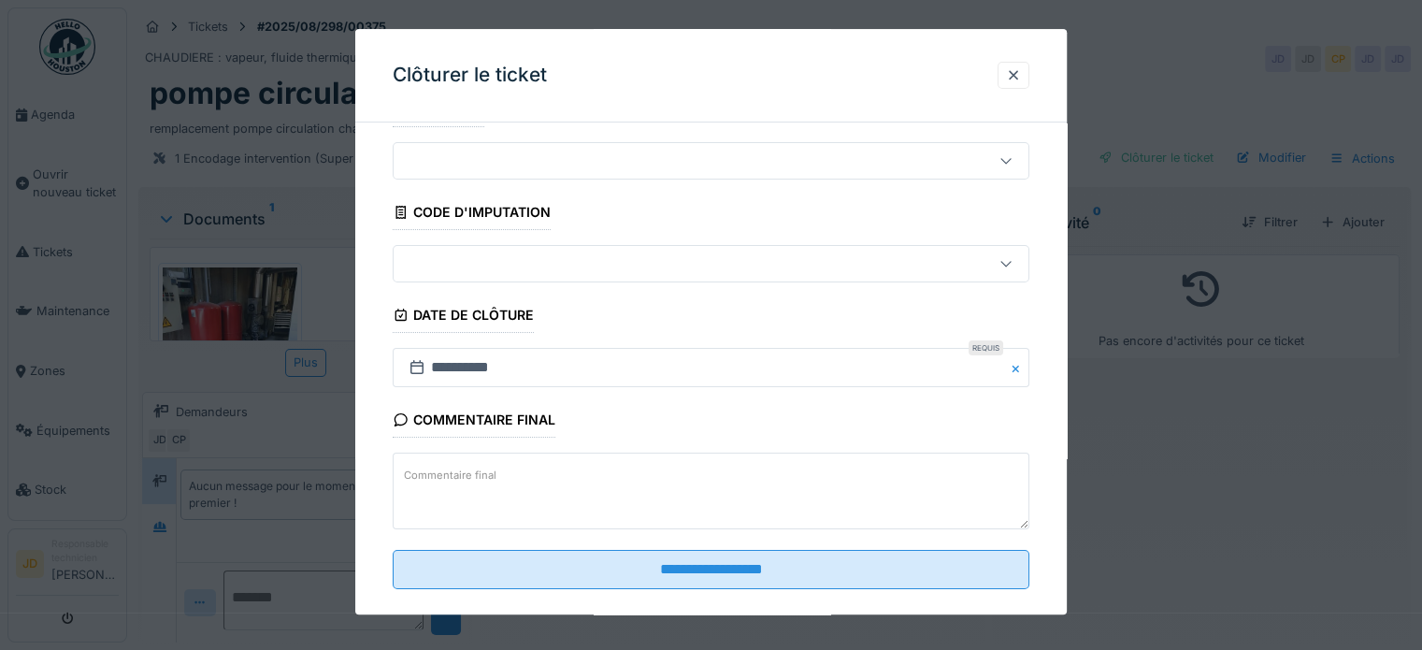
scroll to position [71, 0]
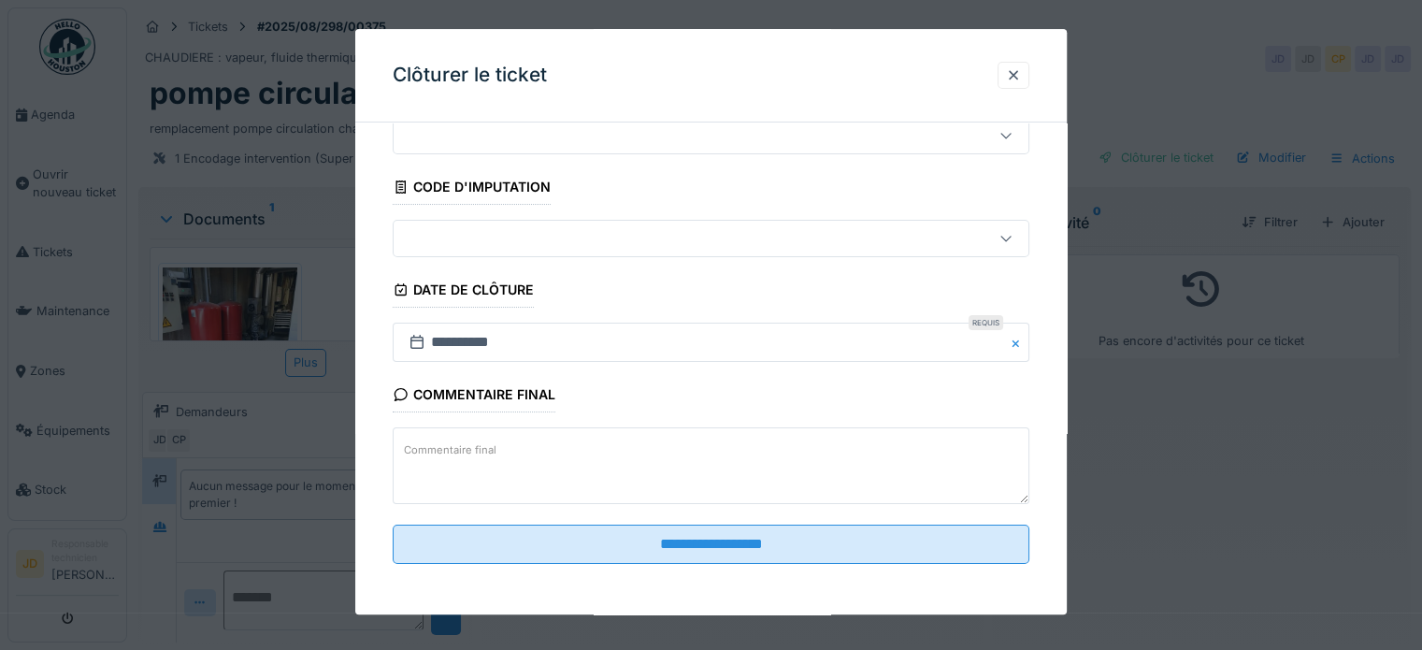
click at [888, 536] on input "**********" at bounding box center [711, 544] width 637 height 39
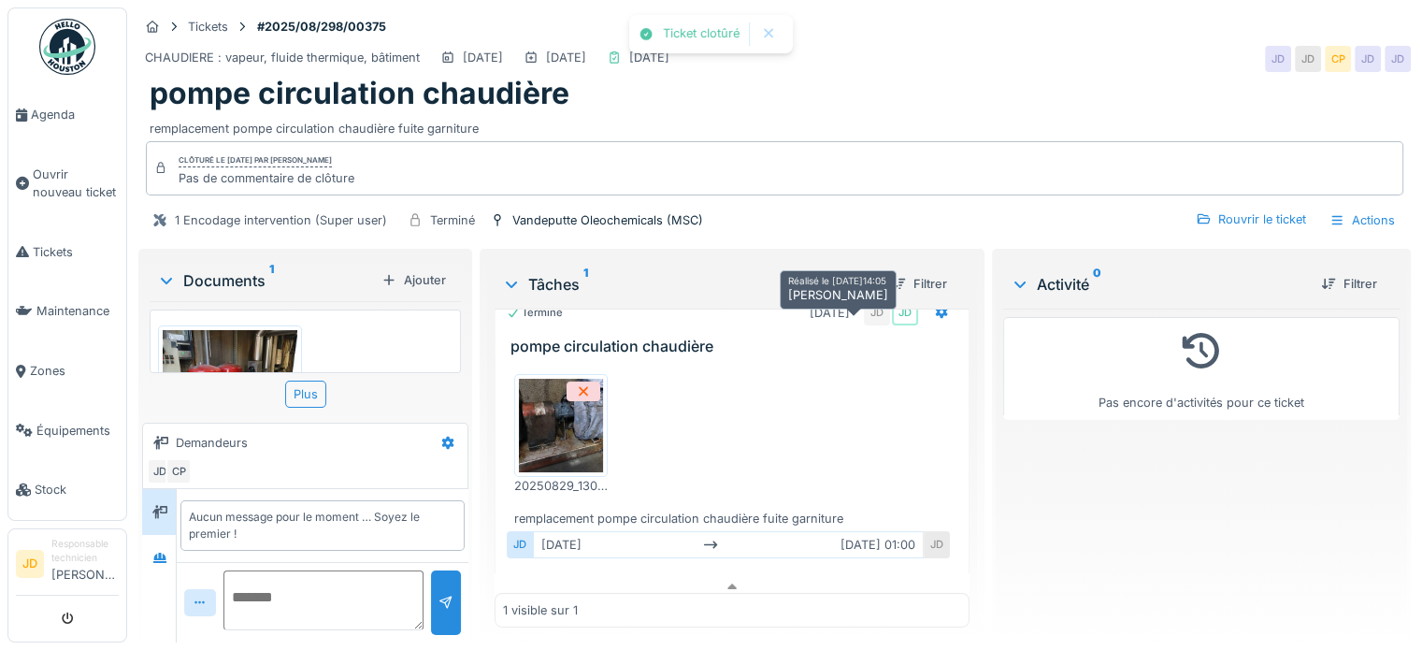
scroll to position [39, 0]
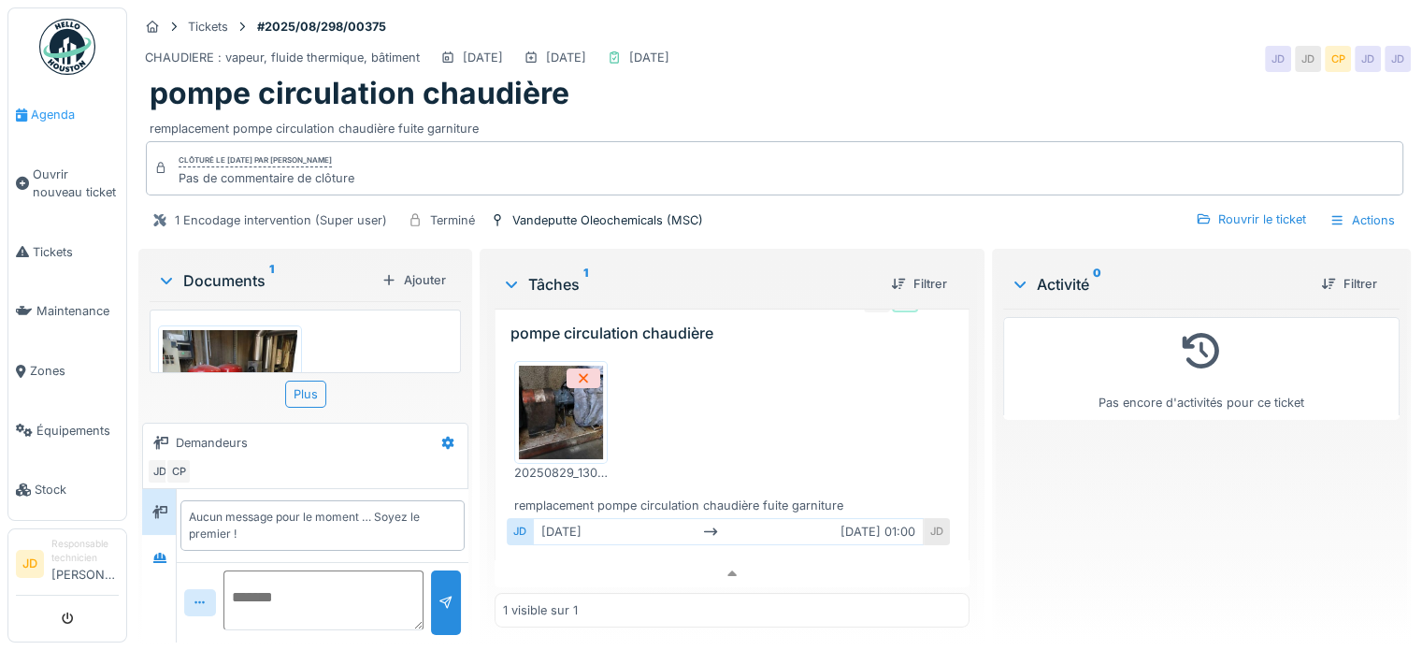
click at [53, 125] on link "Agenda" at bounding box center [67, 115] width 118 height 60
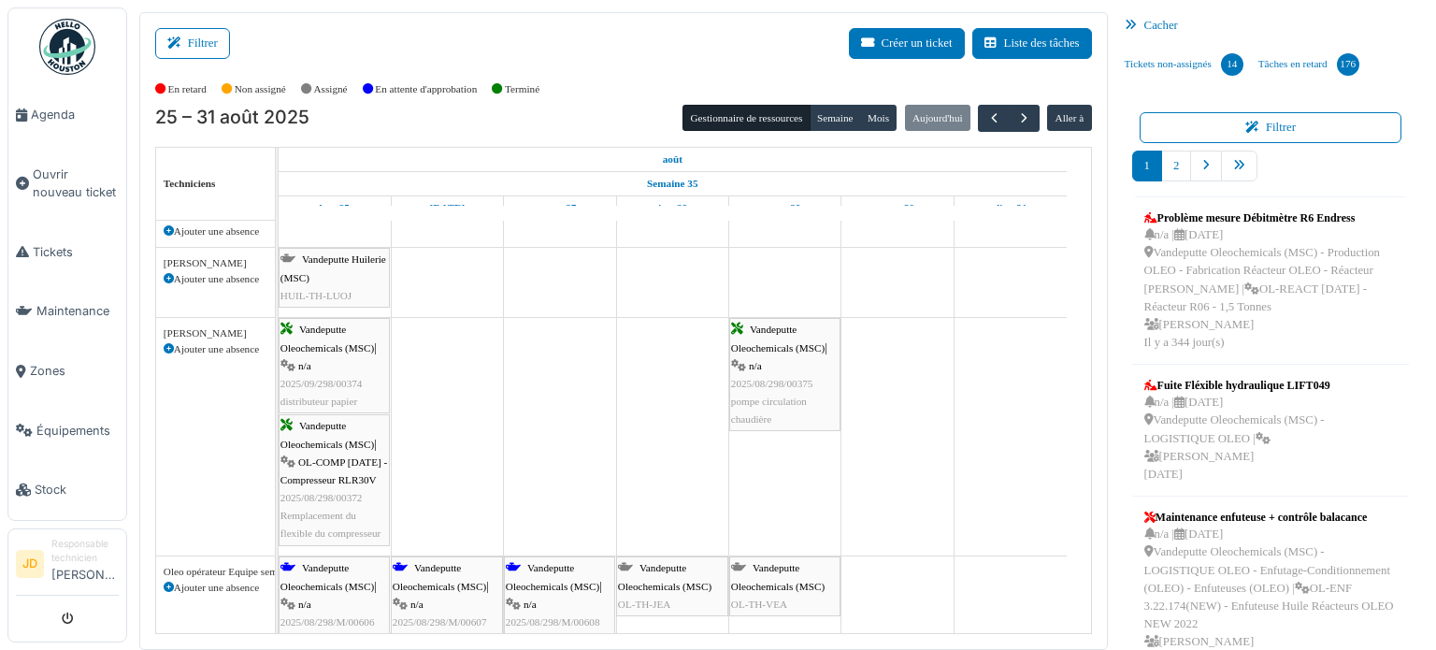
scroll to position [94, 0]
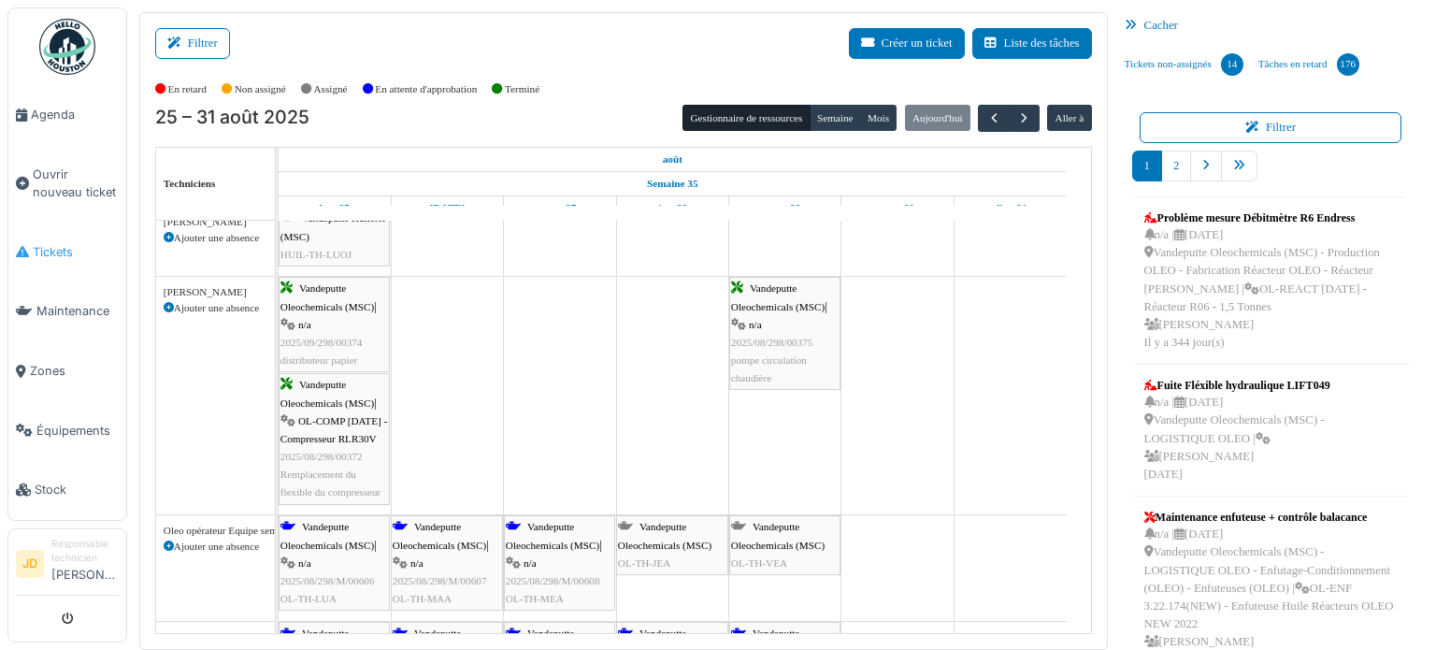
click at [70, 252] on span "Tickets" at bounding box center [76, 252] width 86 height 18
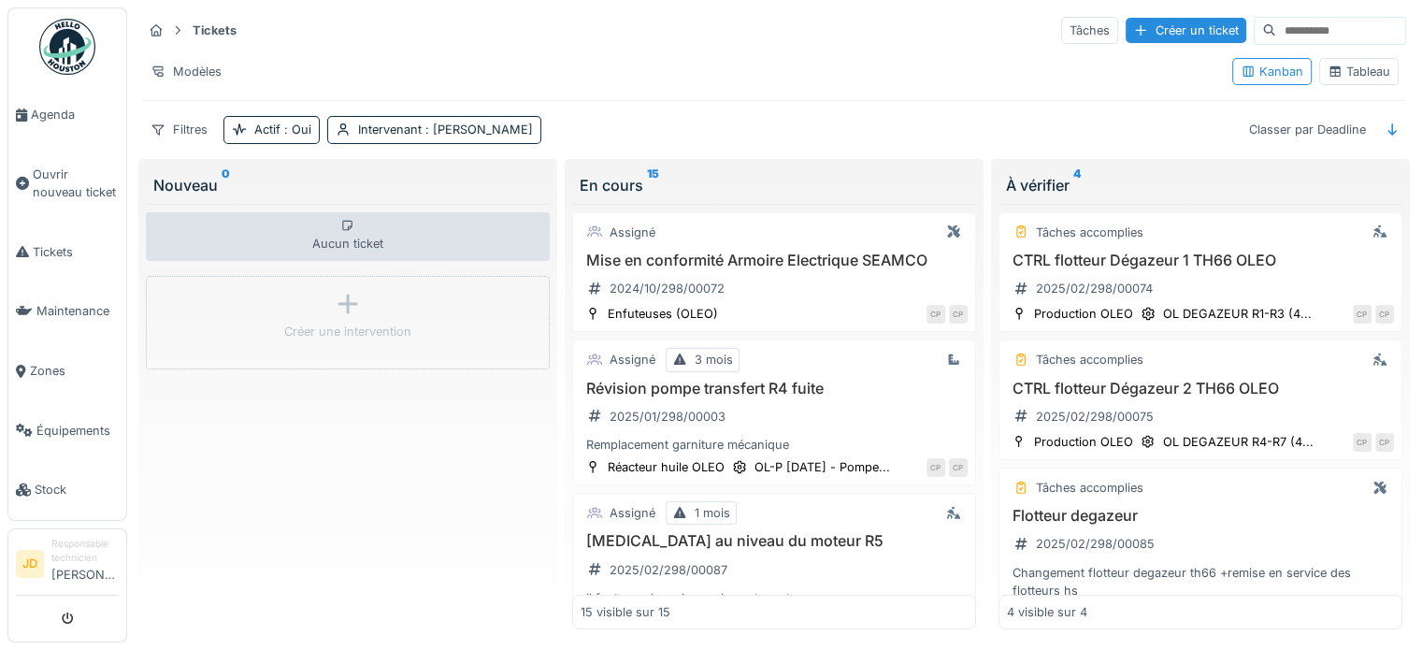
click at [1328, 70] on icon at bounding box center [1335, 71] width 15 height 12
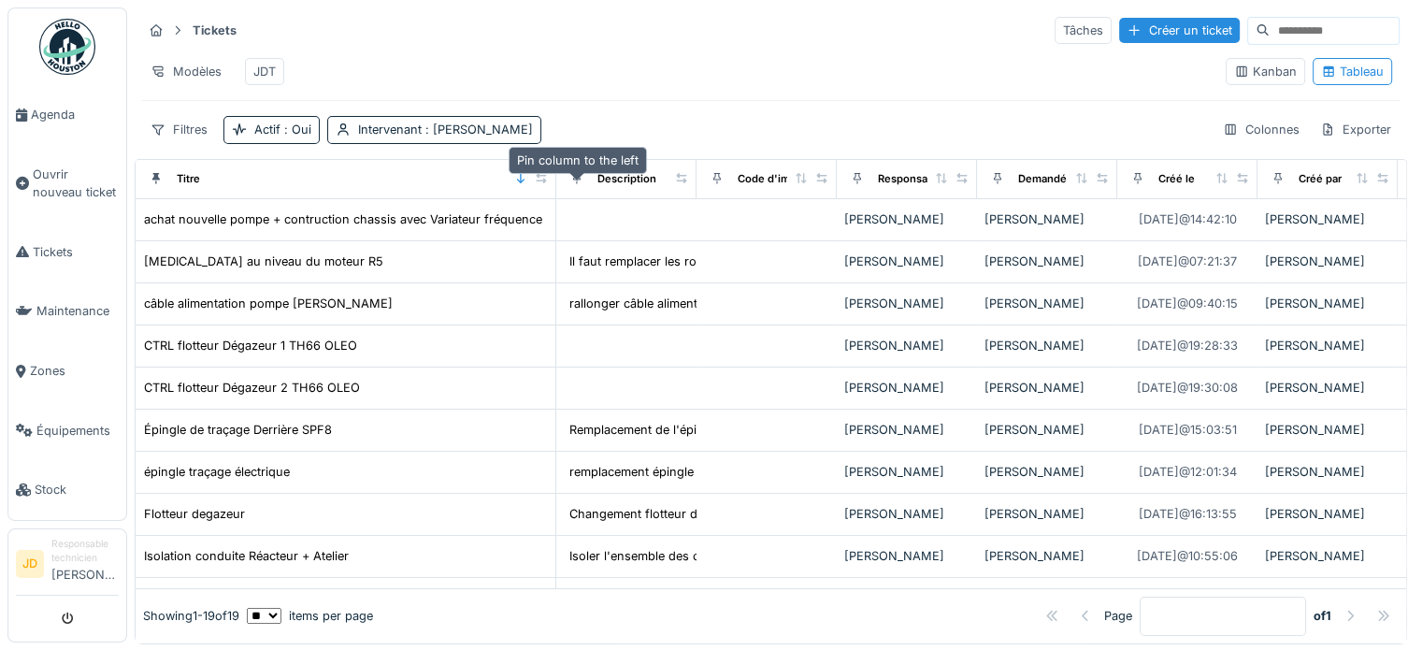
drag, startPoint x: 554, startPoint y: 201, endPoint x: 571, endPoint y: 201, distance: 16.8
drag, startPoint x: 554, startPoint y: 175, endPoint x: 579, endPoint y: 175, distance: 25.2
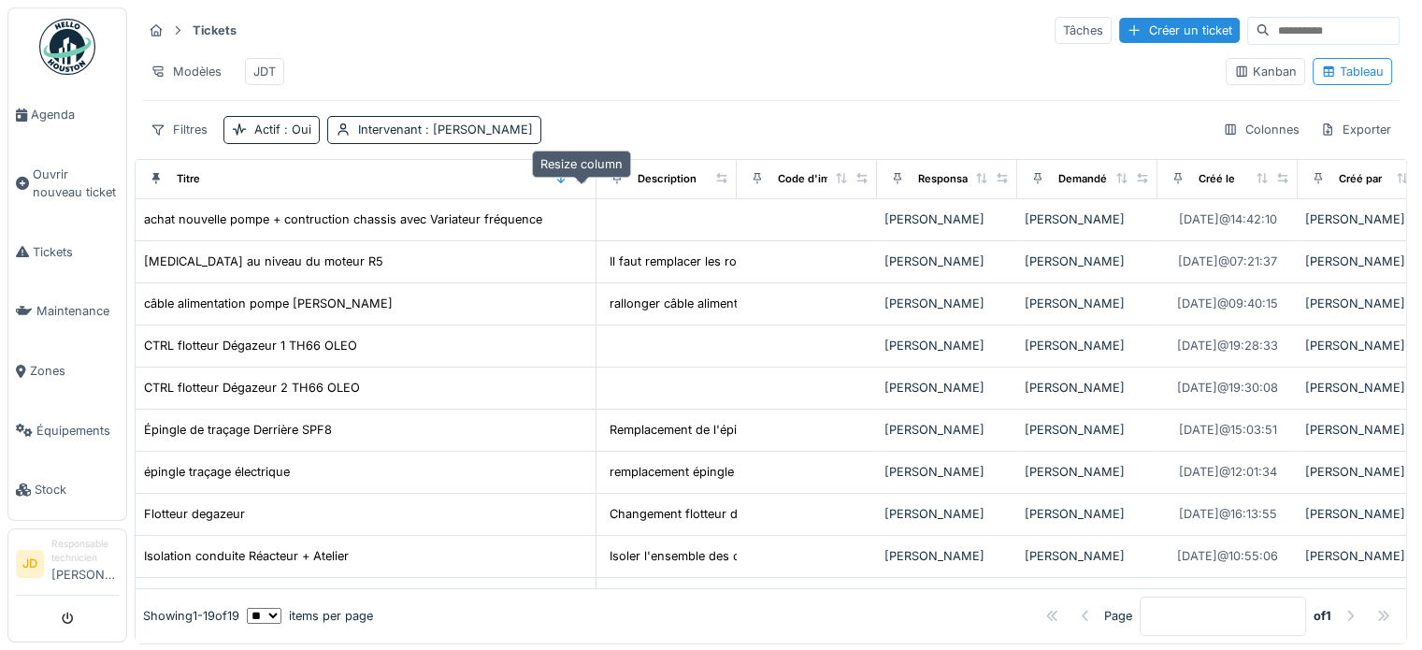
drag, startPoint x: 543, startPoint y: 195, endPoint x: 583, endPoint y: 197, distance: 40.3
click at [583, 187] on div at bounding box center [581, 179] width 13 height 16
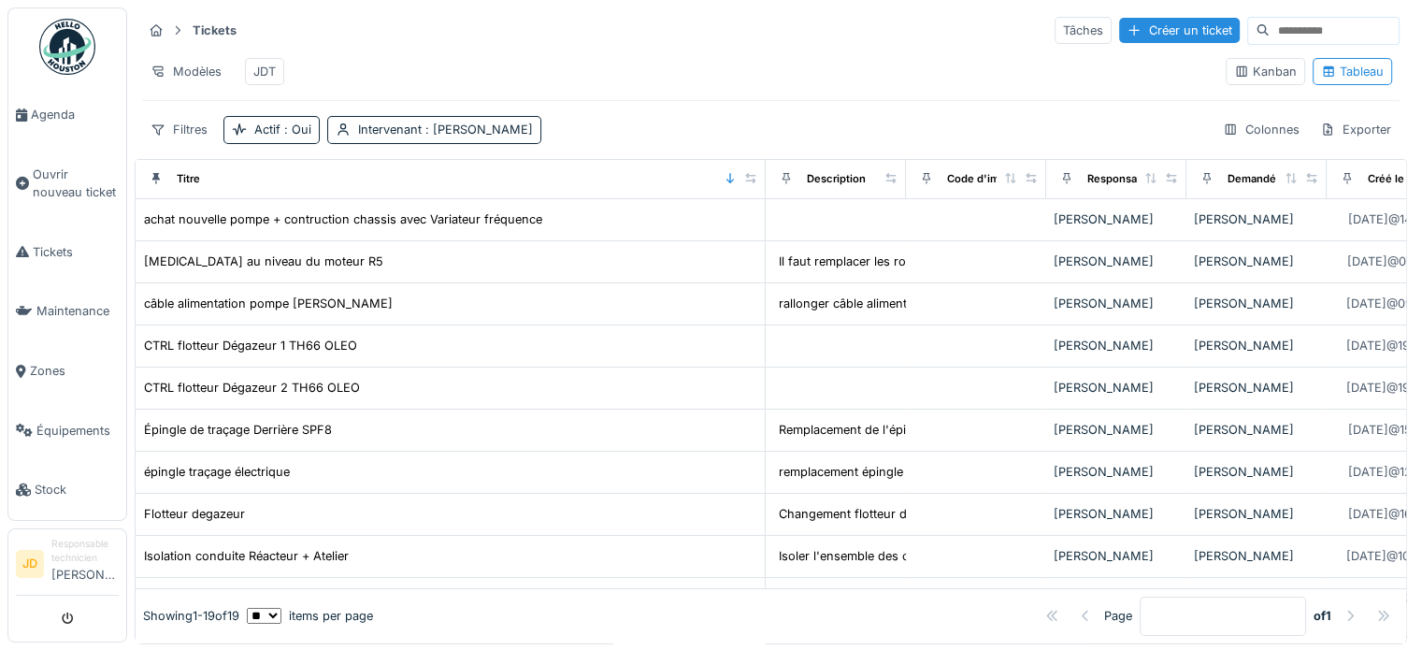
drag, startPoint x: 580, startPoint y: 194, endPoint x: 749, endPoint y: 201, distance: 169.4
click at [749, 191] on div "Titre" at bounding box center [450, 178] width 614 height 23
